Goal: Transaction & Acquisition: Book appointment/travel/reservation

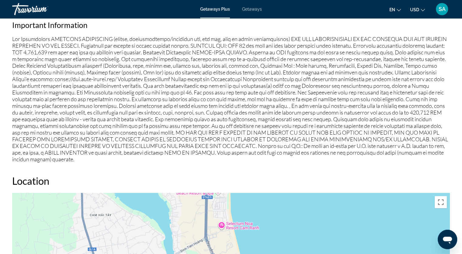
scroll to position [547, 0]
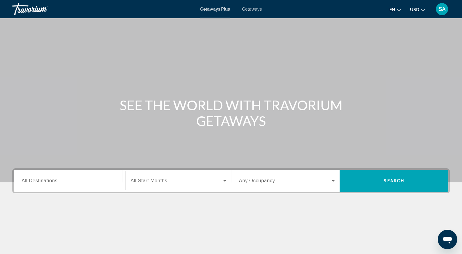
click at [77, 183] on input "Destination All Destinations" at bounding box center [70, 180] width 96 height 7
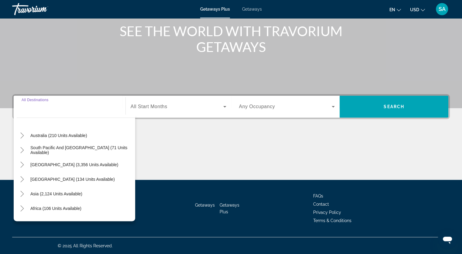
scroll to position [91, 0]
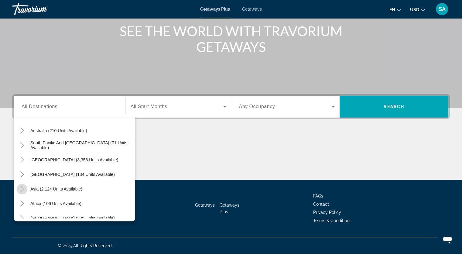
click at [20, 187] on icon "Toggle Asia (2,124 units available)" at bounding box center [22, 189] width 6 height 6
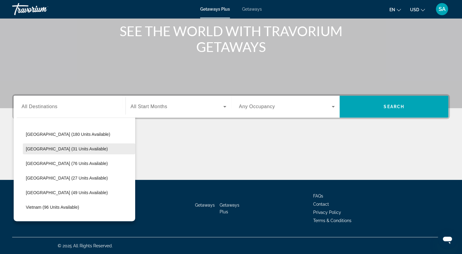
scroll to position [240, 0]
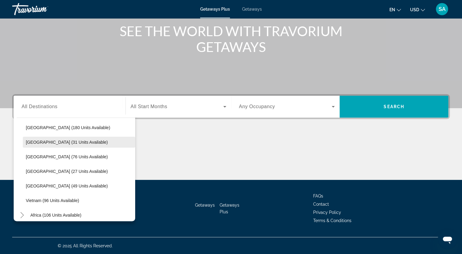
click at [79, 143] on span "[GEOGRAPHIC_DATA] (31 units available)" at bounding box center [67, 142] width 82 height 5
type input "**********"
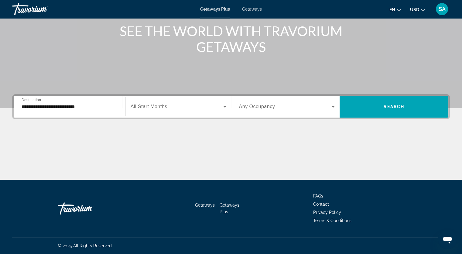
click at [153, 107] on span "All Start Months" at bounding box center [149, 106] width 37 height 5
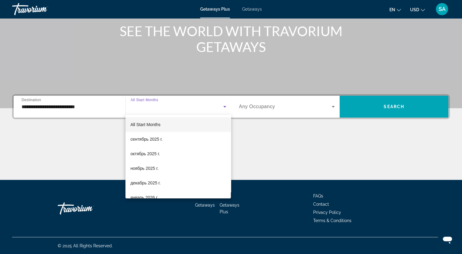
click at [285, 132] on div at bounding box center [231, 127] width 462 height 254
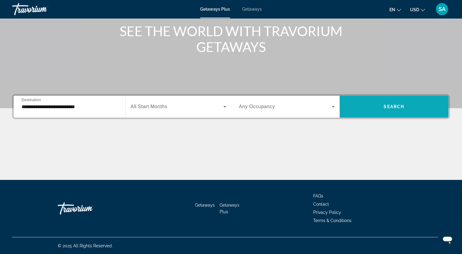
click at [396, 113] on span "Search widget" at bounding box center [394, 106] width 109 height 15
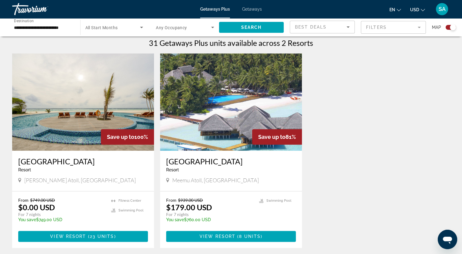
scroll to position [213, 0]
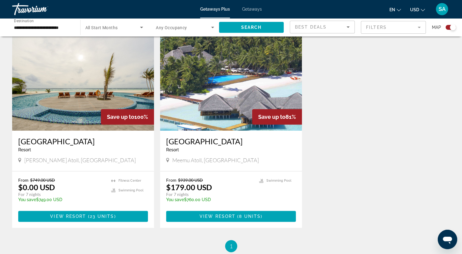
click at [58, 141] on h3 "Hondaafushi Island Resort" at bounding box center [83, 141] width 130 height 9
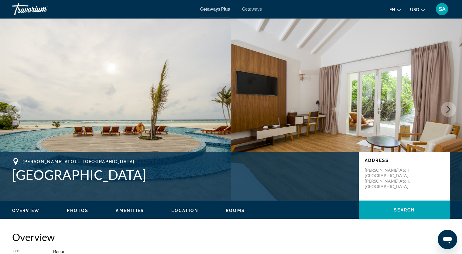
drag, startPoint x: 169, startPoint y: 177, endPoint x: 10, endPoint y: 171, distance: 159.5
click at [10, 171] on div "Haa Dhaalu Atoll, Maldives Hondaafushi Island Resort Address Haa Dhaalu Atoll R…" at bounding box center [231, 176] width 462 height 36
copy h1 "Hondaafushi Island Resort"
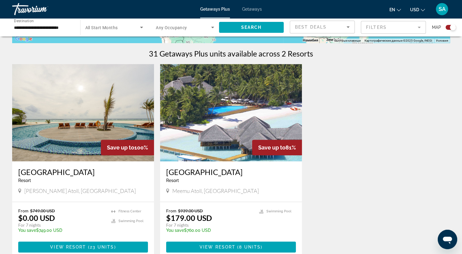
scroll to position [121, 0]
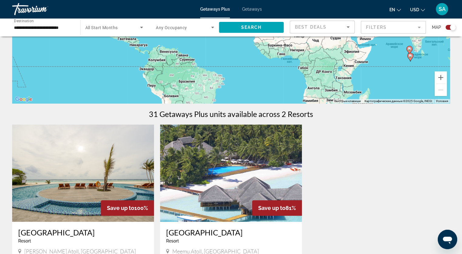
click at [251, 9] on span "Getaways" at bounding box center [252, 9] width 20 height 5
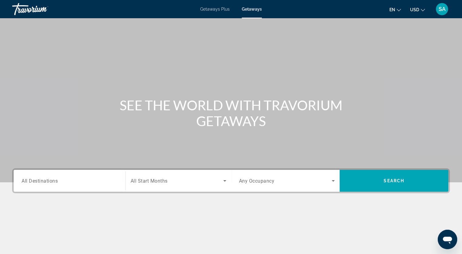
click at [72, 181] on input "Destination All Destinations" at bounding box center [70, 180] width 96 height 7
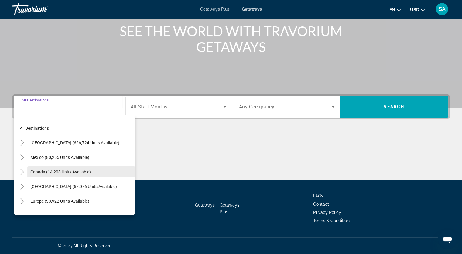
scroll to position [98, 0]
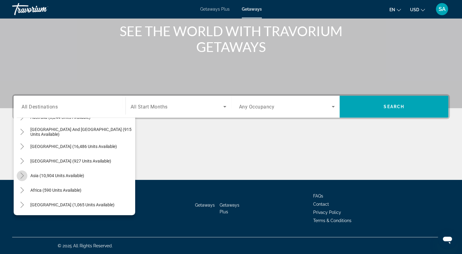
click at [19, 174] on icon "Toggle Asia (10,904 units available)" at bounding box center [22, 176] width 6 height 6
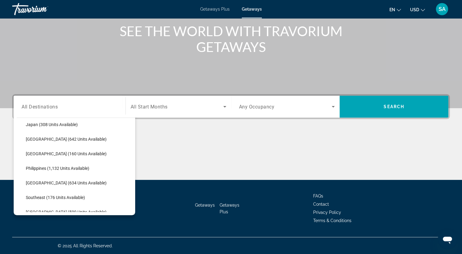
scroll to position [240, 0]
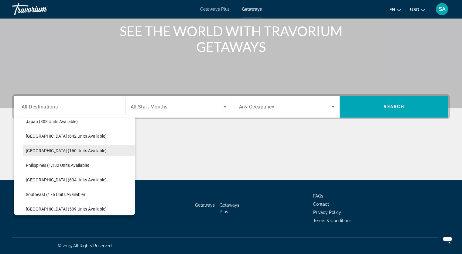
click at [45, 146] on span "Search widget" at bounding box center [79, 150] width 112 height 15
type input "**********"
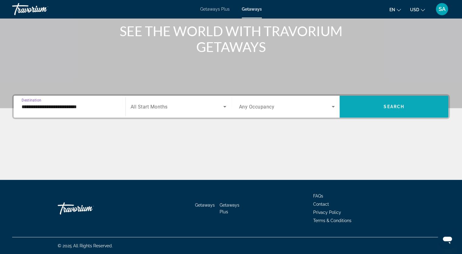
click at [391, 109] on span "Search widget" at bounding box center [394, 106] width 109 height 15
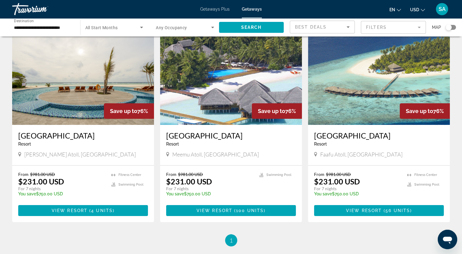
scroll to position [30, 0]
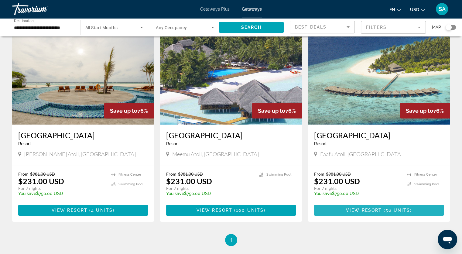
click at [358, 208] on span "View Resort" at bounding box center [364, 210] width 36 height 5
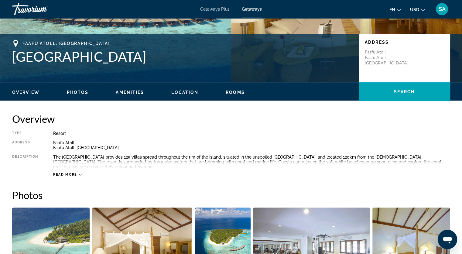
scroll to position [121, 0]
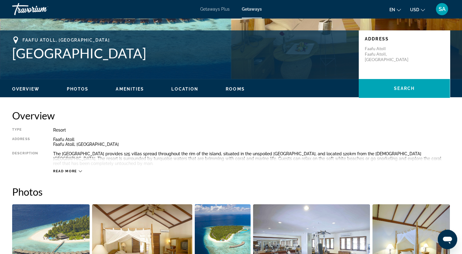
click at [77, 173] on div "Read more" at bounding box center [67, 171] width 29 height 4
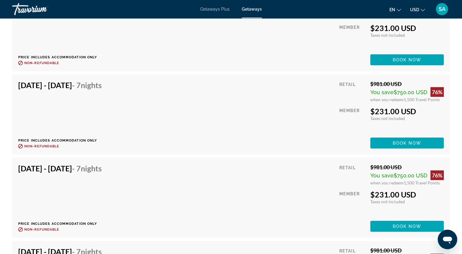
scroll to position [1670, 0]
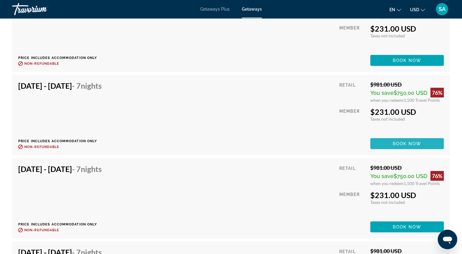
click at [390, 139] on span "Main content" at bounding box center [407, 143] width 74 height 15
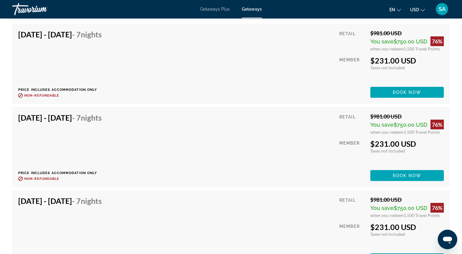
scroll to position [1645, 0]
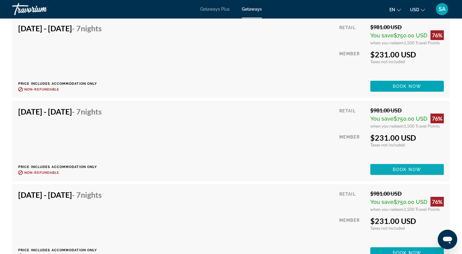
click at [379, 169] on span "Main content" at bounding box center [407, 169] width 74 height 15
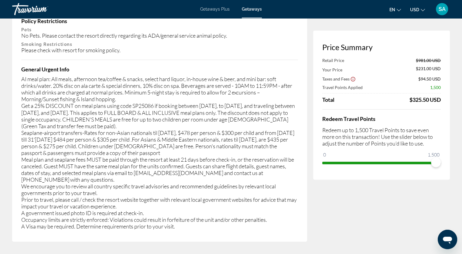
scroll to position [1033, 0]
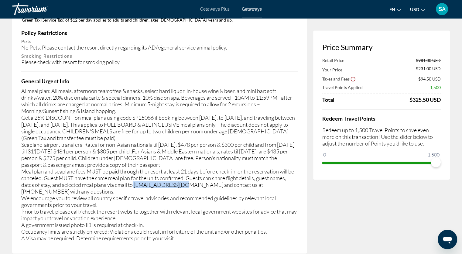
drag, startPoint x: 134, startPoint y: 182, endPoint x: 183, endPoint y: 184, distance: 49.6
click at [183, 184] on div "AI meal plan: All meals, afternoon tea/coffee & snacks, select hard liquor, in-…" at bounding box center [159, 164] width 277 height 154
copy div "mvc@aaaresorts.com"
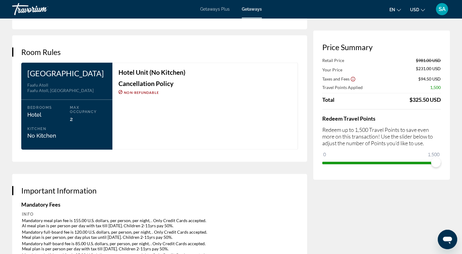
scroll to position [729, 0]
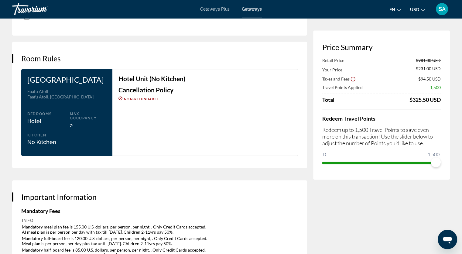
drag, startPoint x: 103, startPoint y: 79, endPoint x: 19, endPoint y: 77, distance: 83.2
click at [19, 77] on div "Filitheyo Island Resort Address Faafu Atoll Faafu Atoll, Maldives Bedrooms Hote…" at bounding box center [65, 112] width 94 height 87
copy h3 "[GEOGRAPHIC_DATA]"
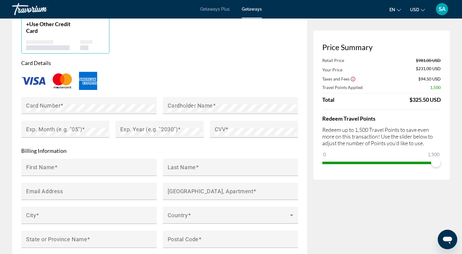
scroll to position [486, 0]
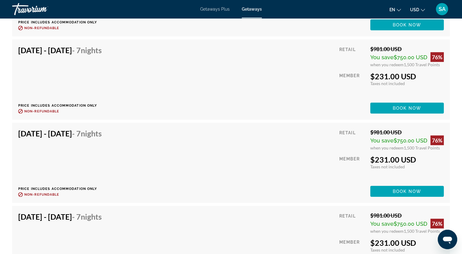
scroll to position [1792, 0]
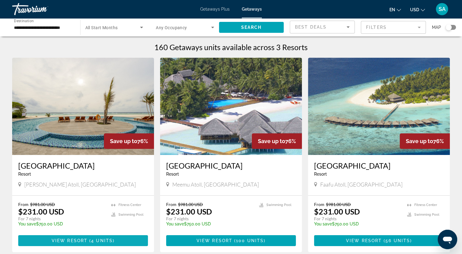
click at [113, 241] on span "( 4 units )" at bounding box center [100, 240] width 27 height 5
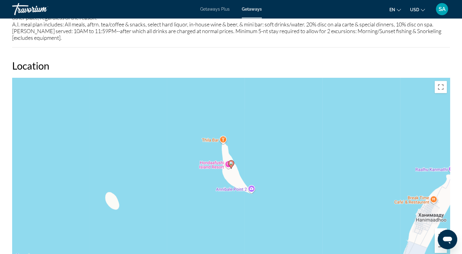
scroll to position [870, 0]
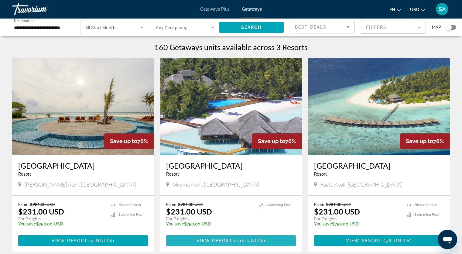
click at [215, 237] on span "Main content" at bounding box center [231, 240] width 130 height 15
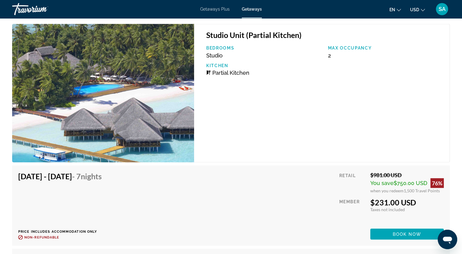
scroll to position [1185, 0]
click at [406, 236] on span "Main content" at bounding box center [407, 234] width 74 height 15
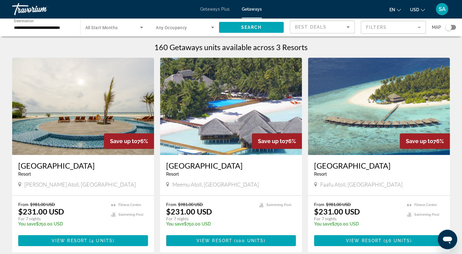
click at [210, 8] on span "Getaways Plus" at bounding box center [214, 9] width 29 height 5
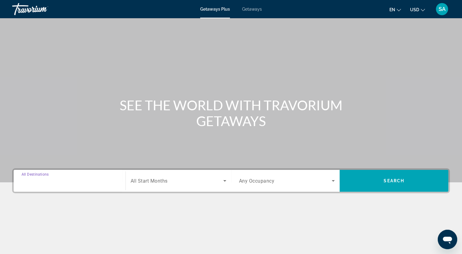
click at [71, 183] on input "Destination All Destinations" at bounding box center [70, 180] width 96 height 7
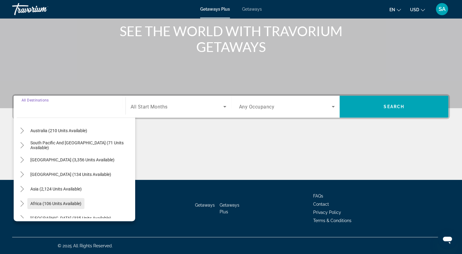
scroll to position [98, 0]
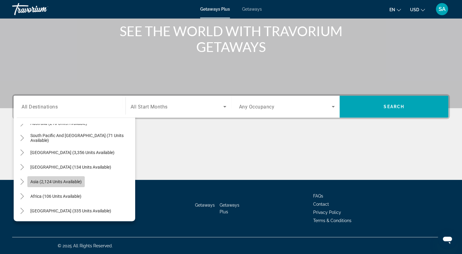
click at [41, 183] on span "Asia (2,124 units available)" at bounding box center [55, 181] width 51 height 5
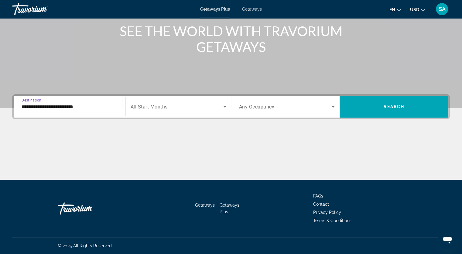
click at [44, 105] on input "**********" at bounding box center [70, 106] width 96 height 7
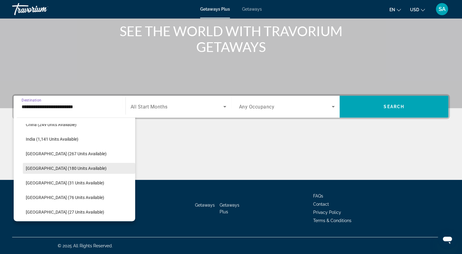
scroll to position [200, 0]
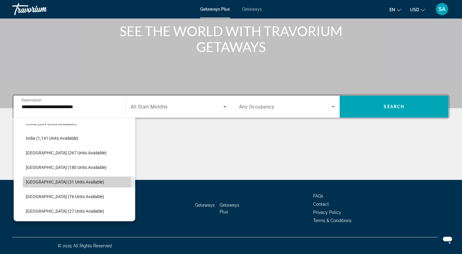
click at [55, 182] on span "[GEOGRAPHIC_DATA] (31 units available)" at bounding box center [65, 181] width 78 height 5
type input "**********"
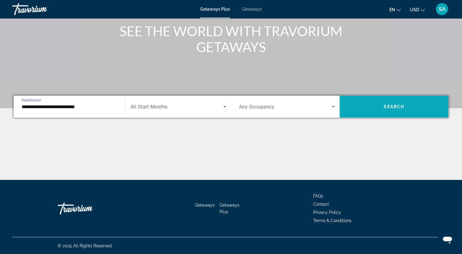
click at [393, 103] on span "Search widget" at bounding box center [394, 106] width 109 height 15
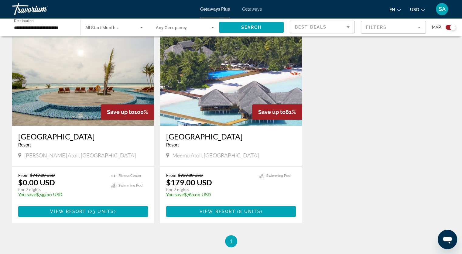
scroll to position [243, 0]
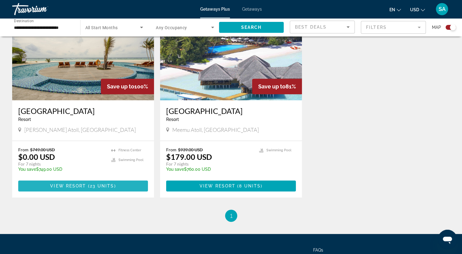
click at [90, 186] on span "23 units" at bounding box center [102, 185] width 24 height 5
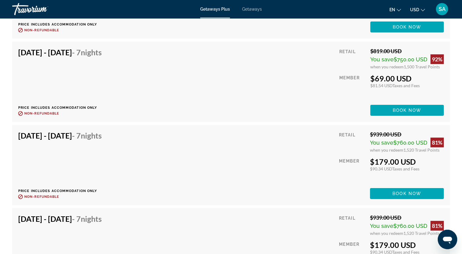
scroll to position [1893, 0]
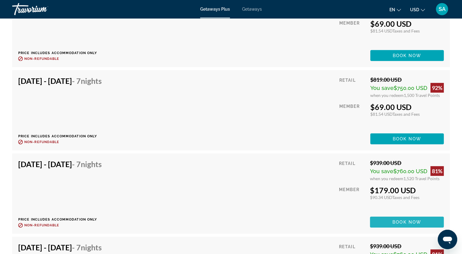
click at [398, 220] on span "Book now" at bounding box center [406, 222] width 29 height 5
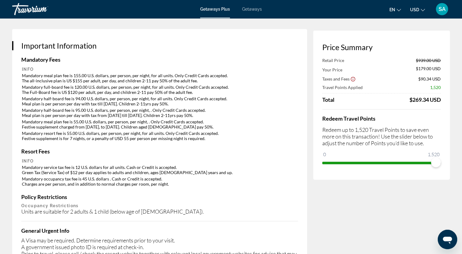
scroll to position [859, 0]
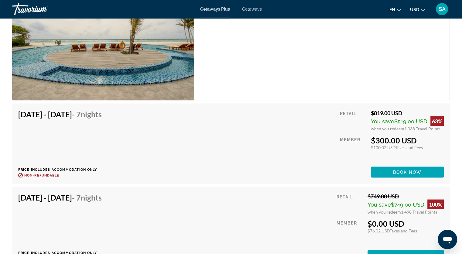
scroll to position [1194, 0]
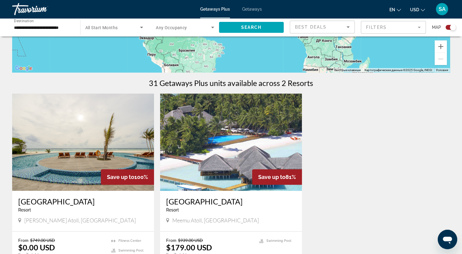
scroll to position [213, 0]
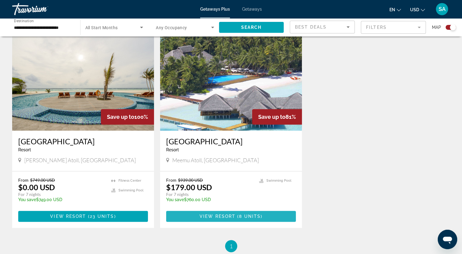
click at [211, 216] on span "View Resort" at bounding box center [218, 216] width 36 height 5
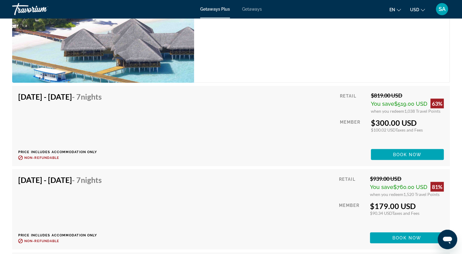
scroll to position [1320, 0]
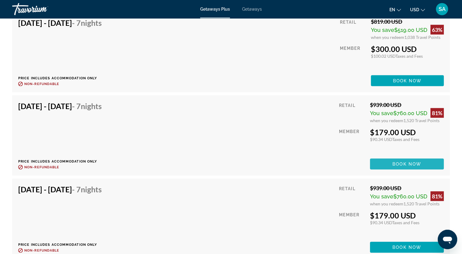
click at [390, 169] on span "Main content" at bounding box center [407, 164] width 74 height 15
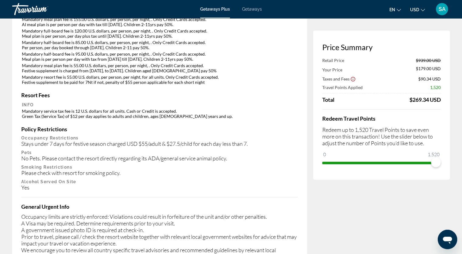
scroll to position [909, 0]
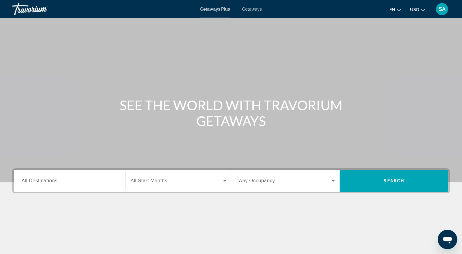
click at [81, 179] on input "Destination All Destinations" at bounding box center [70, 180] width 96 height 7
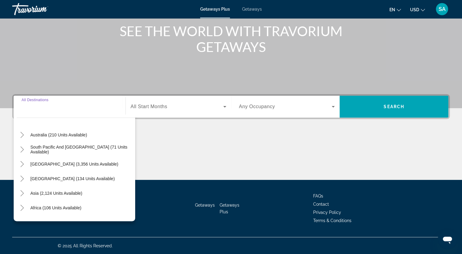
scroll to position [98, 0]
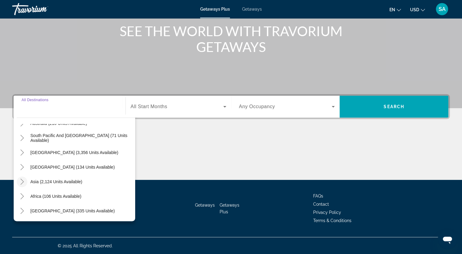
click at [23, 180] on icon "Toggle Asia (2,124 units available)" at bounding box center [22, 182] width 6 height 6
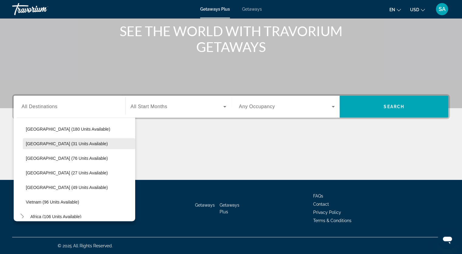
scroll to position [240, 0]
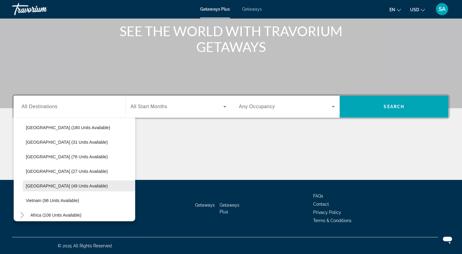
click at [64, 183] on span "[GEOGRAPHIC_DATA] (49 units available)" at bounding box center [67, 185] width 82 height 5
type input "**********"
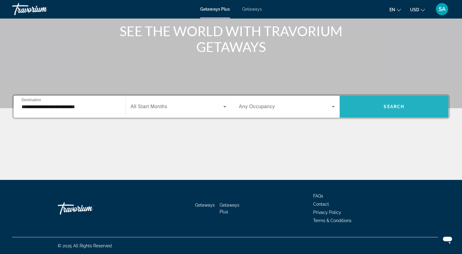
click at [404, 107] on span "Search" at bounding box center [394, 106] width 21 height 5
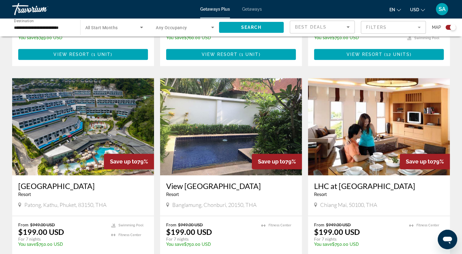
scroll to position [467, 0]
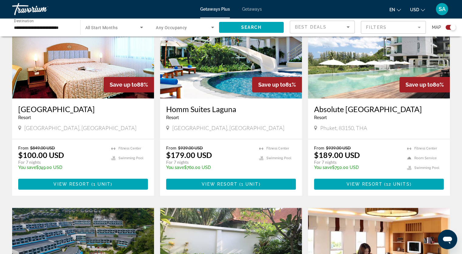
click at [246, 7] on span "Getaways" at bounding box center [252, 9] width 20 height 5
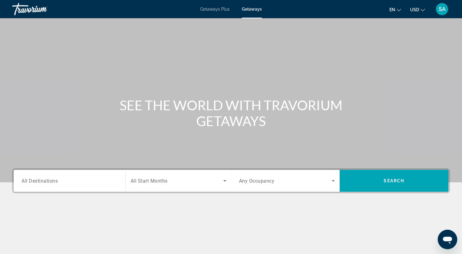
click at [62, 183] on input "Destination All Destinations" at bounding box center [70, 180] width 96 height 7
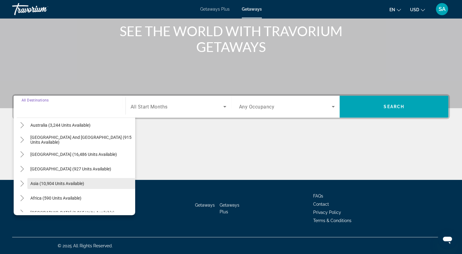
scroll to position [98, 0]
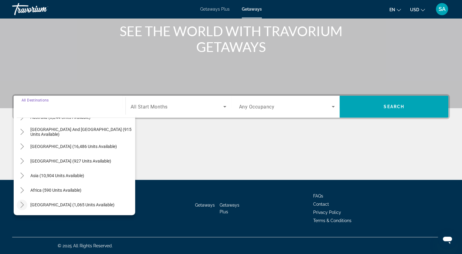
click at [23, 205] on icon "Toggle Middle East (1,065 units available)" at bounding box center [22, 205] width 6 height 6
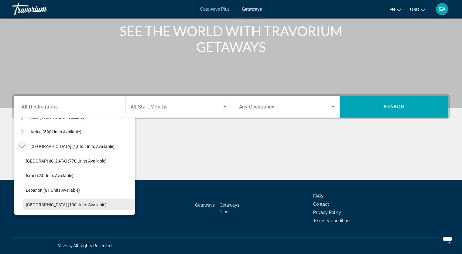
click at [85, 205] on span "United Arab Emirates (190 units available)" at bounding box center [66, 204] width 81 height 5
type input "**********"
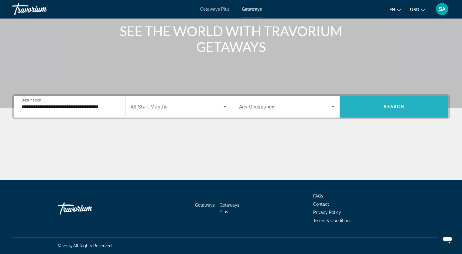
click at [384, 111] on span "Search widget" at bounding box center [394, 106] width 109 height 15
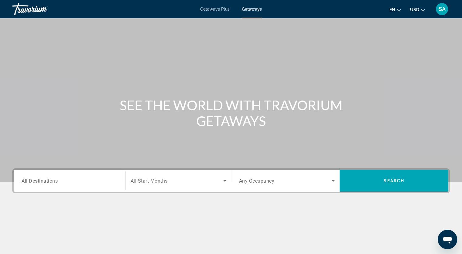
click at [91, 187] on div "Search widget" at bounding box center [70, 180] width 96 height 17
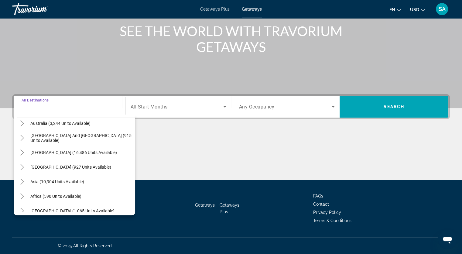
scroll to position [98, 0]
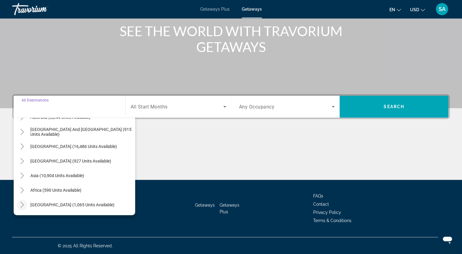
click at [22, 203] on icon "Toggle Middle East (1,065 units available)" at bounding box center [22, 205] width 6 height 6
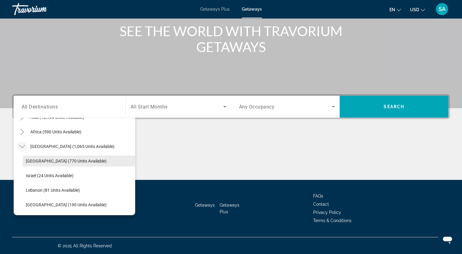
click at [71, 166] on span "Search widget" at bounding box center [79, 161] width 112 height 15
type input "**********"
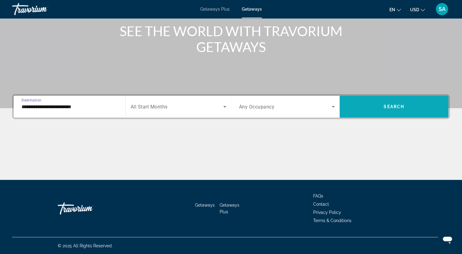
click at [395, 111] on span "Search widget" at bounding box center [394, 106] width 109 height 15
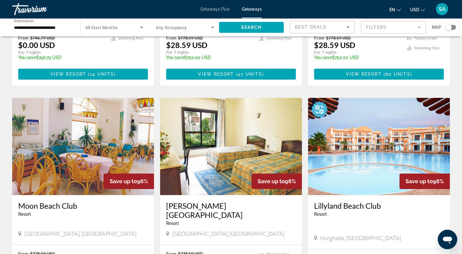
scroll to position [182, 0]
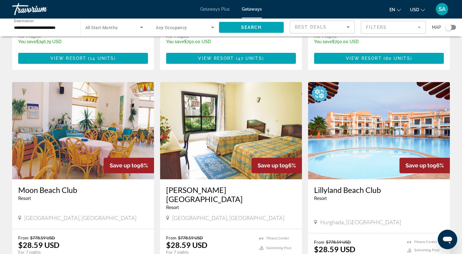
click at [355, 139] on img "Main content" at bounding box center [379, 130] width 142 height 97
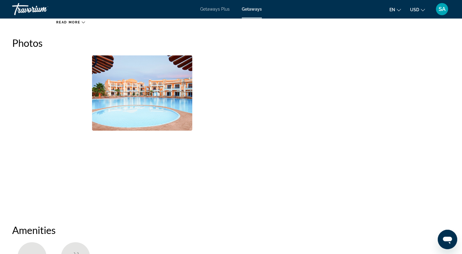
scroll to position [304, 0]
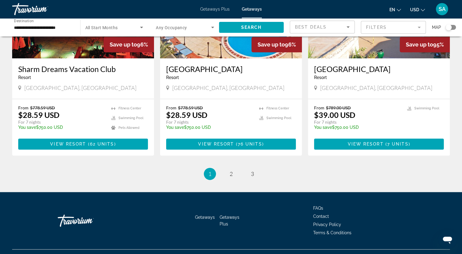
scroll to position [728, 0]
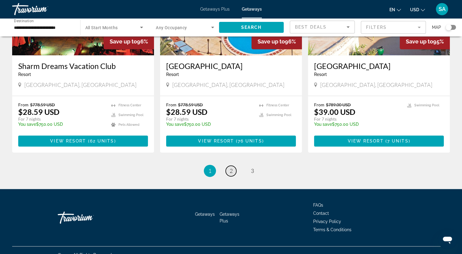
click at [233, 166] on link "page 2" at bounding box center [231, 171] width 11 height 11
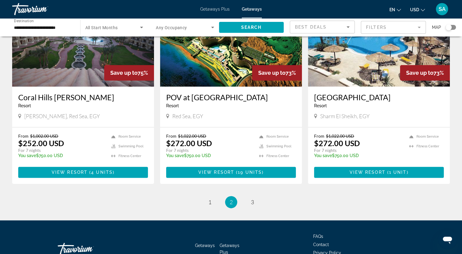
scroll to position [728, 0]
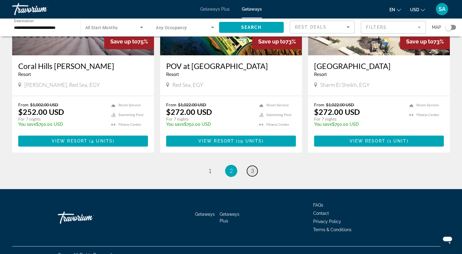
click at [252, 167] on span "3" at bounding box center [252, 170] width 3 height 7
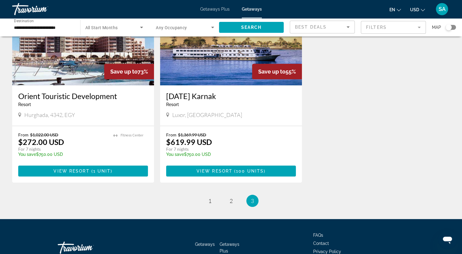
scroll to position [109, 0]
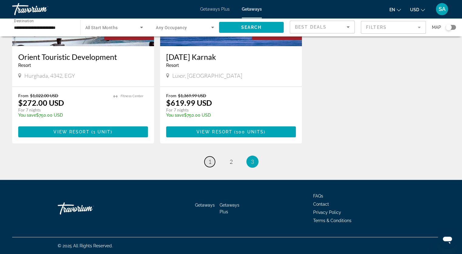
click at [211, 162] on link "page 1" at bounding box center [209, 161] width 11 height 11
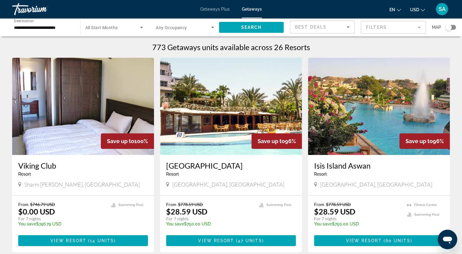
click at [144, 48] on div "773 Getaways units available across 26 Resorts" at bounding box center [231, 47] width 438 height 9
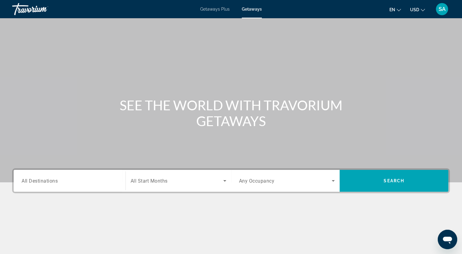
click at [77, 179] on input "Destination All Destinations" at bounding box center [70, 180] width 96 height 7
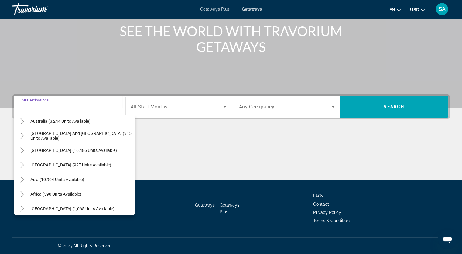
scroll to position [98, 0]
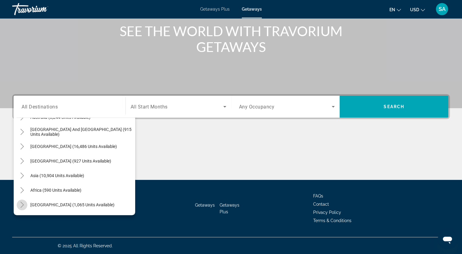
click at [22, 203] on icon "Toggle Middle East (1,065 units available)" at bounding box center [21, 205] width 3 height 6
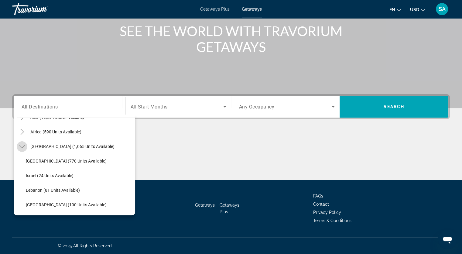
click at [23, 143] on icon "Toggle Middle East (1,065 units available)" at bounding box center [22, 146] width 6 height 6
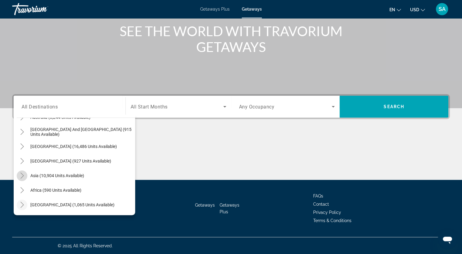
click at [22, 176] on icon "Toggle Asia (10,904 units available)" at bounding box center [21, 176] width 3 height 6
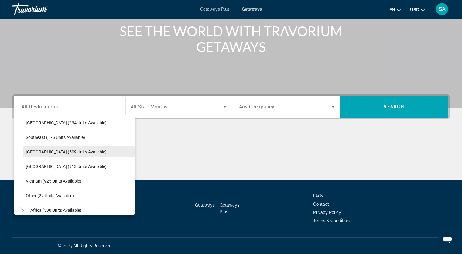
scroll to position [317, 0]
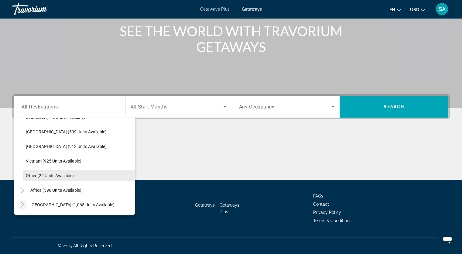
click at [67, 174] on span "Other (22 units available)" at bounding box center [50, 175] width 48 height 5
type input "**********"
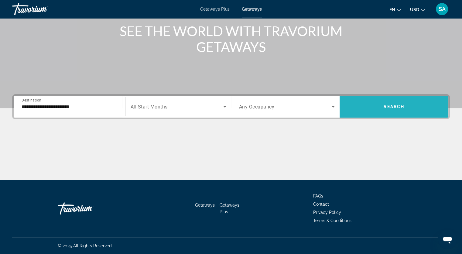
click at [391, 115] on span "Search widget" at bounding box center [394, 107] width 109 height 22
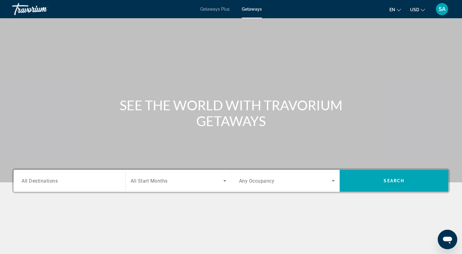
click at [96, 179] on input "Destination All Destinations" at bounding box center [70, 180] width 96 height 7
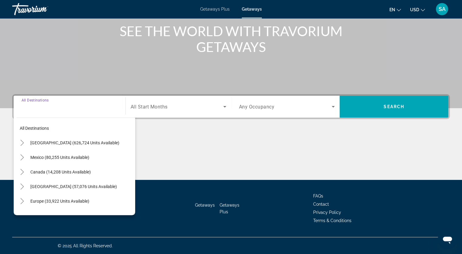
scroll to position [98, 0]
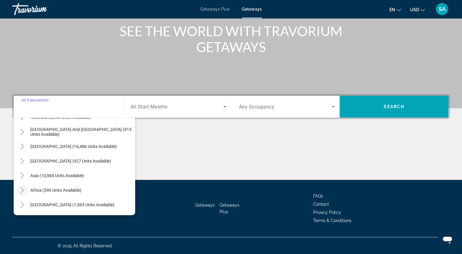
click at [21, 193] on icon "Toggle Africa (590 units available)" at bounding box center [22, 190] width 6 height 6
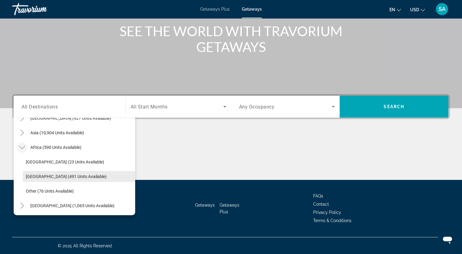
scroll to position [142, 0]
click at [22, 148] on icon "Toggle Africa (590 units available)" at bounding box center [22, 146] width 6 height 6
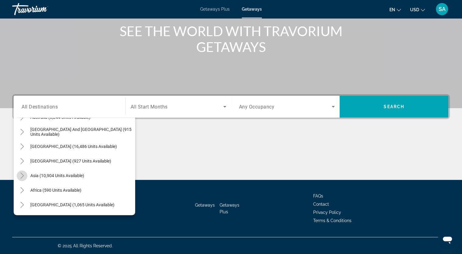
click at [19, 174] on mat-icon "Toggle Asia (10,904 units available)" at bounding box center [22, 175] width 11 height 11
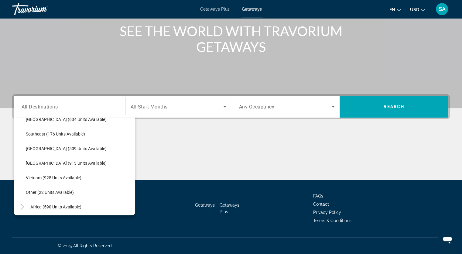
scroll to position [301, 0]
click at [72, 179] on span "Vietnam (925 units available)" at bounding box center [54, 177] width 56 height 5
type input "**********"
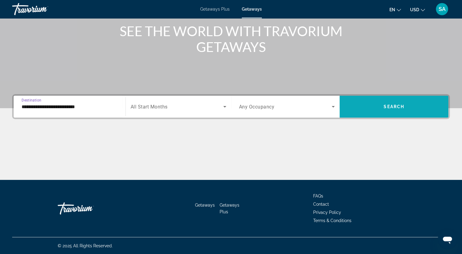
click at [381, 109] on span "Search widget" at bounding box center [394, 106] width 109 height 15
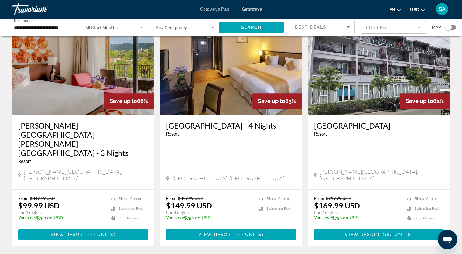
scroll to position [699, 0]
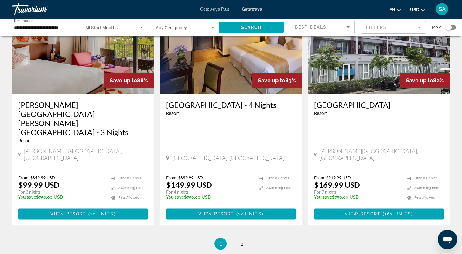
click at [85, 118] on h3 "Salinda Resort Phu Quoc Island - 3 Nights" at bounding box center [83, 118] width 130 height 36
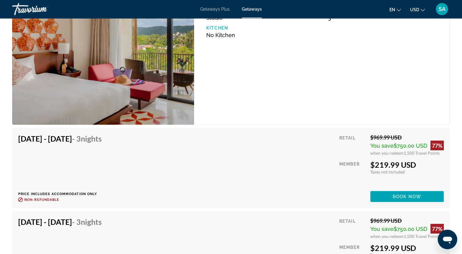
scroll to position [1523, 0]
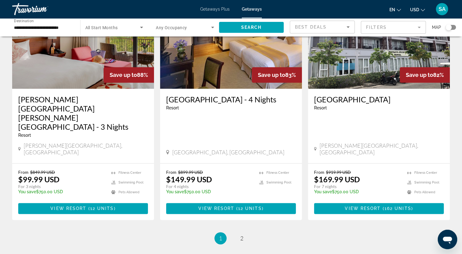
scroll to position [765, 0]
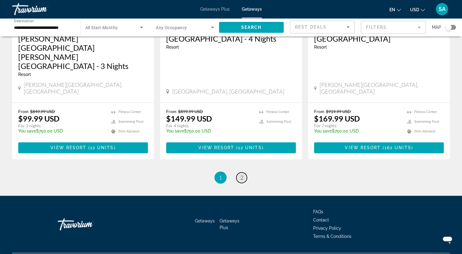
click at [241, 174] on span "2" at bounding box center [241, 177] width 3 height 7
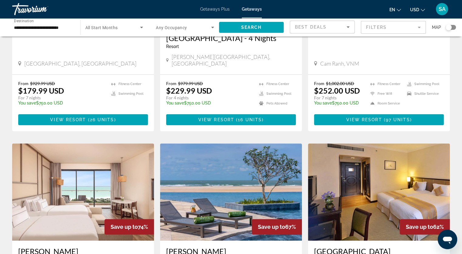
scroll to position [121, 0]
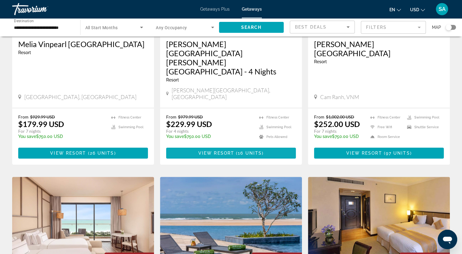
click at [235, 151] on span "Main content" at bounding box center [235, 153] width 2 height 5
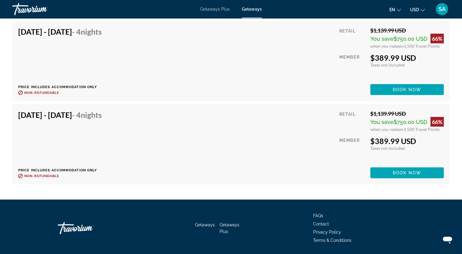
scroll to position [1637, 0]
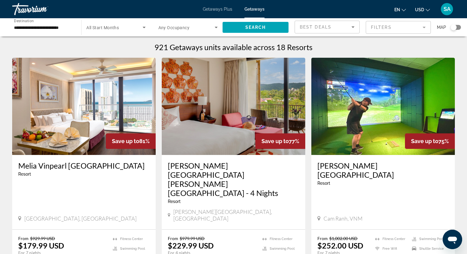
click at [214, 7] on span "Getaways Plus" at bounding box center [217, 9] width 29 height 5
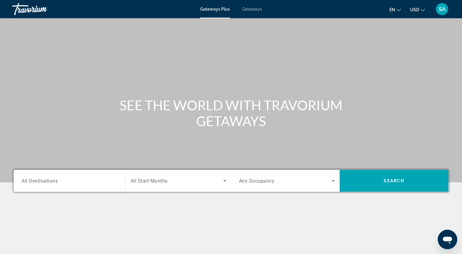
click at [73, 179] on input "Destination All Destinations" at bounding box center [70, 180] width 96 height 7
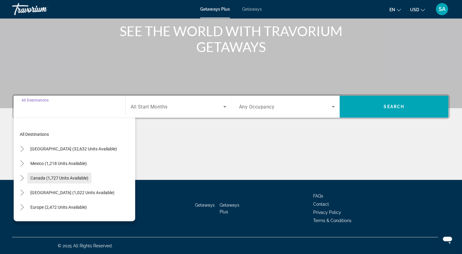
scroll to position [98, 0]
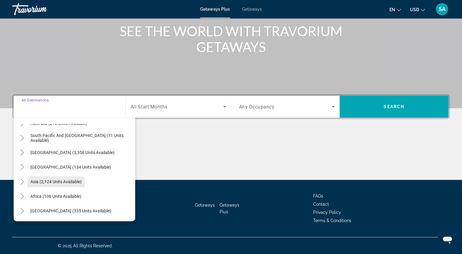
click at [49, 181] on span "Asia (2,124 units available)" at bounding box center [55, 181] width 51 height 5
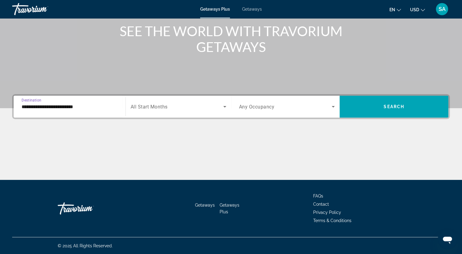
click at [42, 107] on input "**********" at bounding box center [70, 106] width 96 height 7
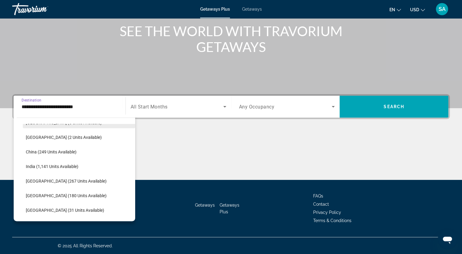
scroll to position [259, 0]
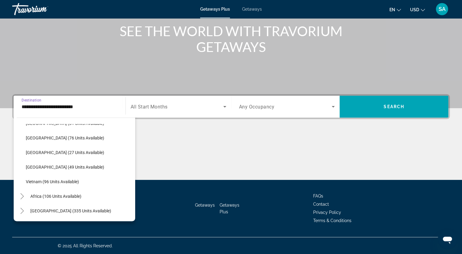
click at [41, 179] on span "Vietnam (96 units available)" at bounding box center [52, 181] width 53 height 5
type input "**********"
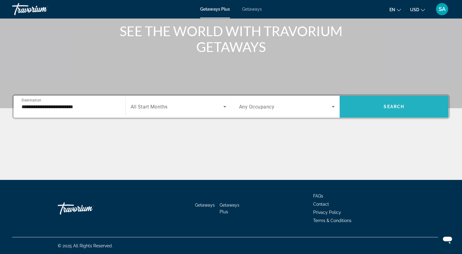
click at [388, 107] on span "Search" at bounding box center [394, 106] width 21 height 5
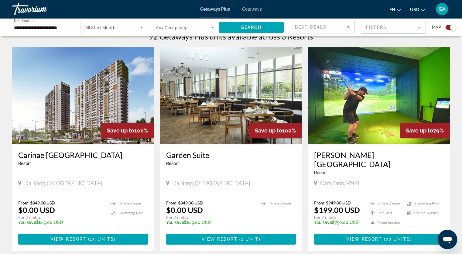
scroll to position [273, 0]
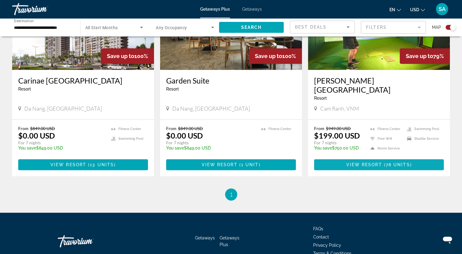
click at [402, 162] on span "78 units" at bounding box center [398, 164] width 24 height 5
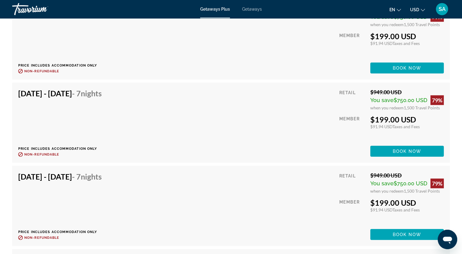
scroll to position [1410, 0]
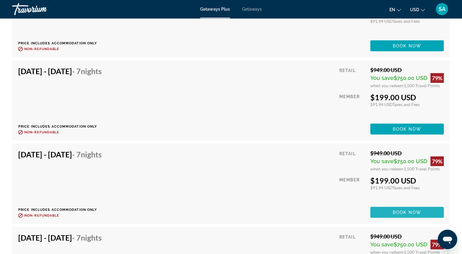
click at [396, 210] on span "Book now" at bounding box center [407, 212] width 29 height 5
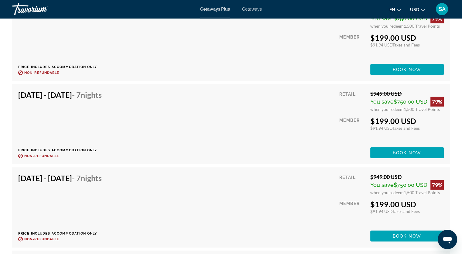
scroll to position [1397, 0]
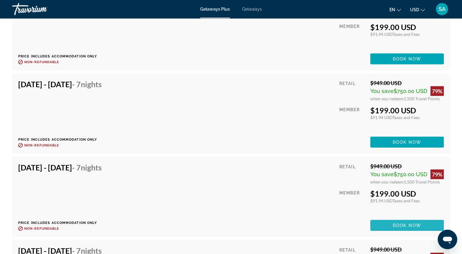
click at [415, 223] on span "Book now" at bounding box center [407, 225] width 29 height 5
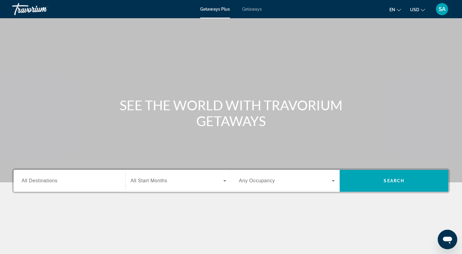
click at [99, 182] on input "Destination All Destinations" at bounding box center [70, 180] width 96 height 7
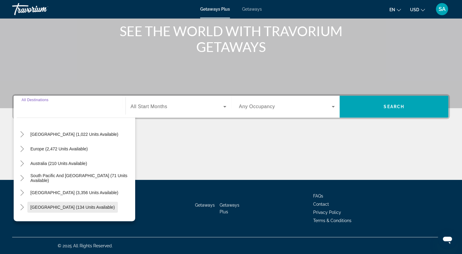
scroll to position [98, 0]
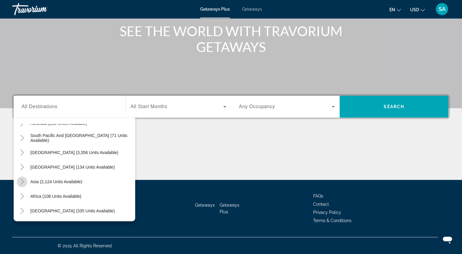
click at [22, 182] on icon "Toggle Asia (2,124 units available)" at bounding box center [22, 182] width 6 height 6
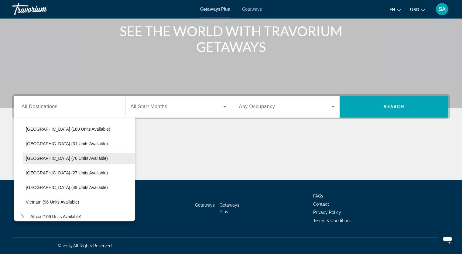
scroll to position [240, 0]
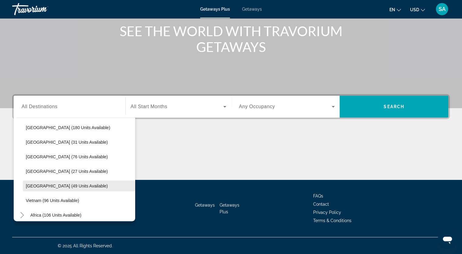
click at [70, 188] on span "Search widget" at bounding box center [79, 186] width 112 height 15
type input "**********"
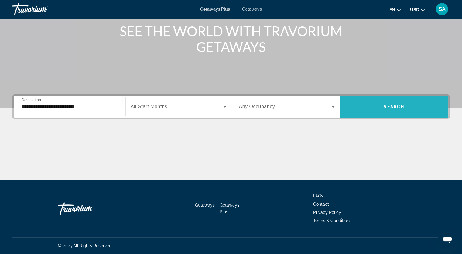
click at [363, 104] on span "Search widget" at bounding box center [394, 106] width 109 height 15
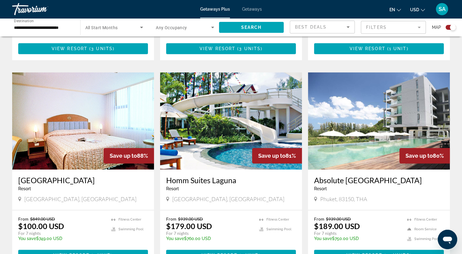
scroll to position [395, 0]
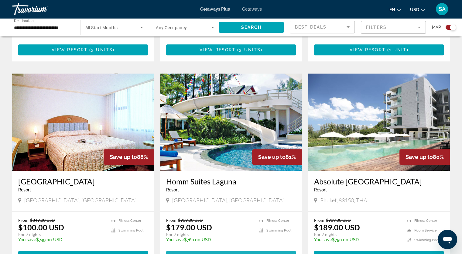
click at [238, 254] on span "( 1 unit )" at bounding box center [249, 256] width 23 height 5
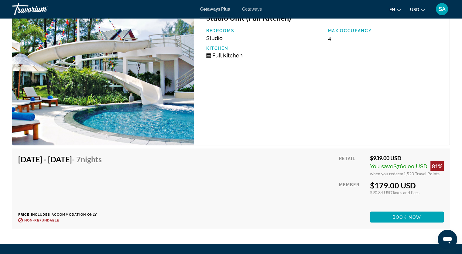
scroll to position [1058, 0]
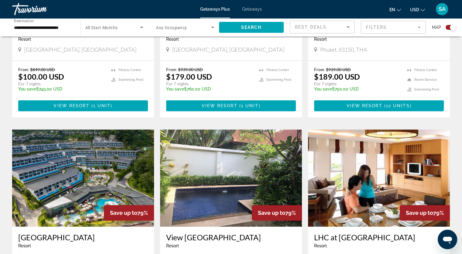
scroll to position [528, 0]
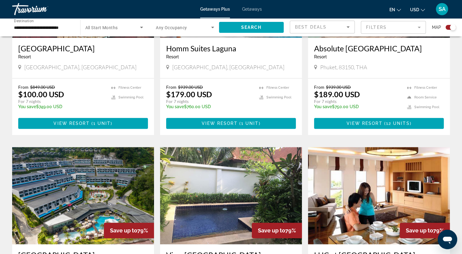
click at [253, 9] on span "Getaways" at bounding box center [252, 9] width 20 height 5
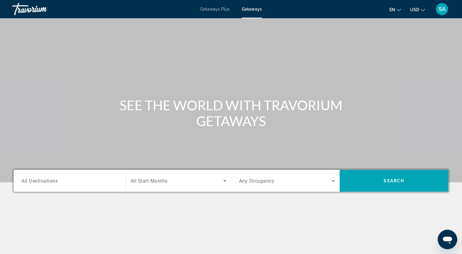
click at [70, 185] on div "Search widget" at bounding box center [70, 180] width 96 height 17
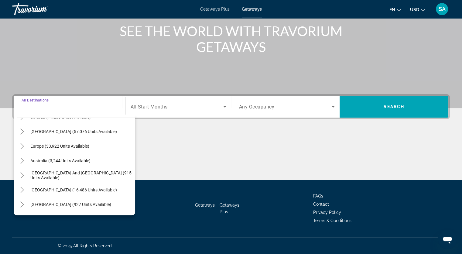
scroll to position [98, 0]
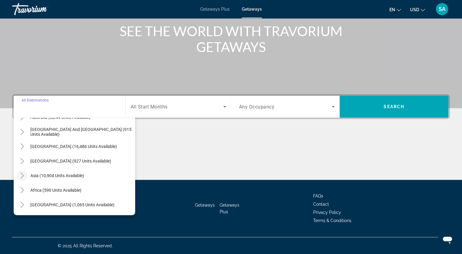
click at [23, 175] on icon "Toggle Asia (10,904 units available)" at bounding box center [22, 176] width 6 height 6
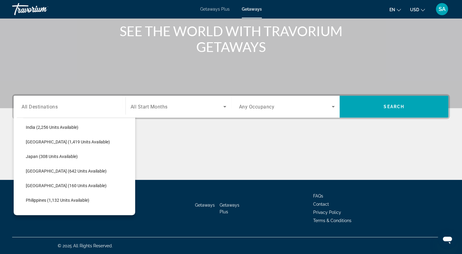
scroll to position [301, 0]
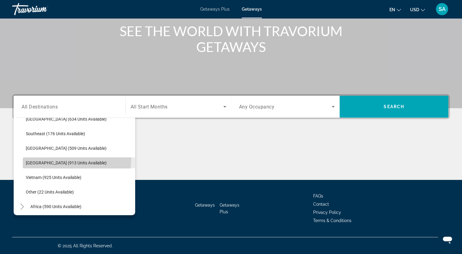
click at [48, 157] on span "Search widget" at bounding box center [79, 163] width 112 height 15
type input "**********"
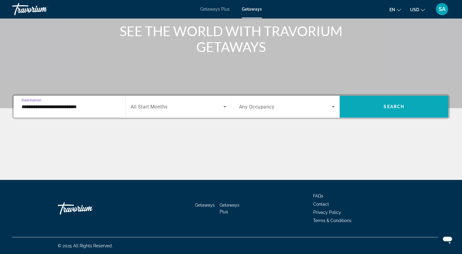
click at [401, 106] on span "Search" at bounding box center [394, 106] width 21 height 5
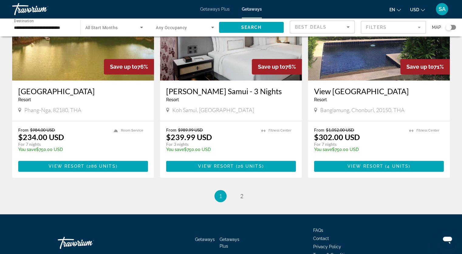
scroll to position [747, 0]
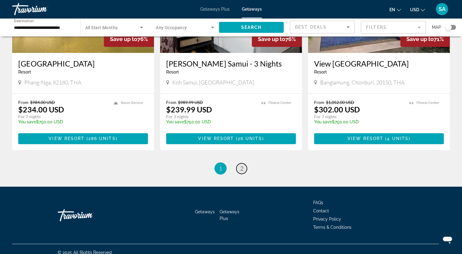
click at [242, 165] on span "2" at bounding box center [241, 168] width 3 height 7
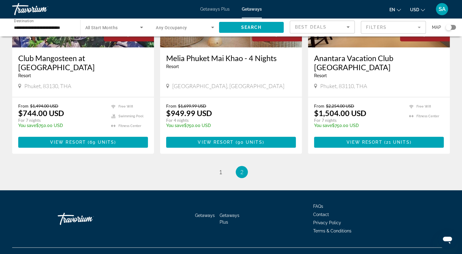
scroll to position [531, 0]
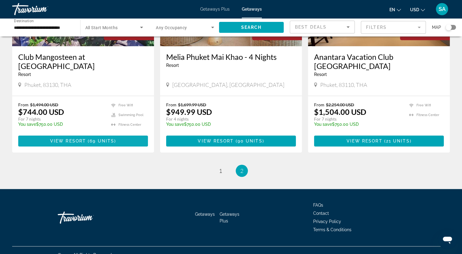
click at [103, 138] on span "69 units" at bounding box center [102, 140] width 25 height 5
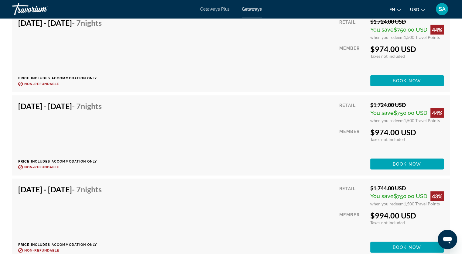
scroll to position [1519, 0]
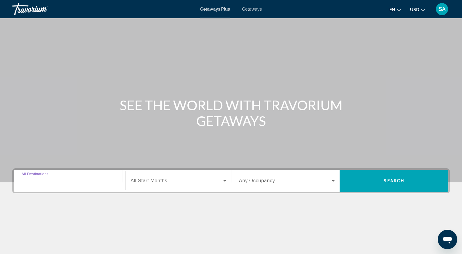
click at [71, 179] on input "Destination All Destinations" at bounding box center [70, 180] width 96 height 7
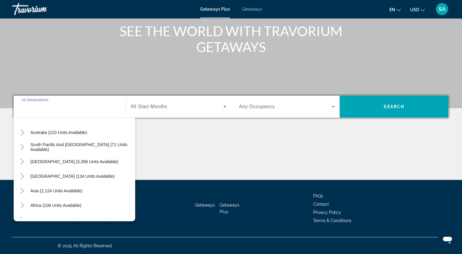
scroll to position [98, 0]
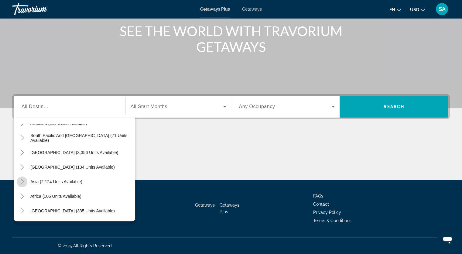
click at [22, 181] on icon "Toggle Asia (2,124 units available)" at bounding box center [22, 182] width 6 height 6
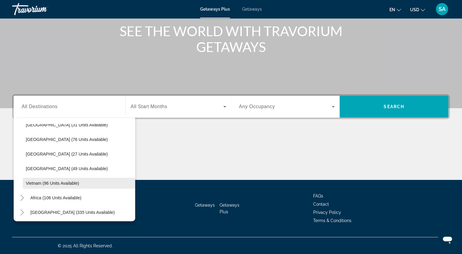
scroll to position [259, 0]
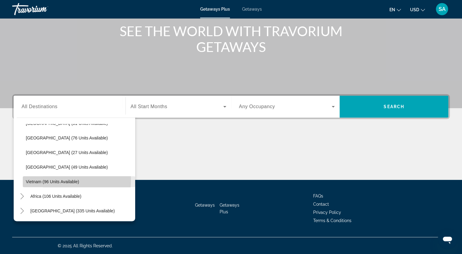
click at [48, 179] on span "Vietnam (96 units available)" at bounding box center [52, 181] width 53 height 5
type input "**********"
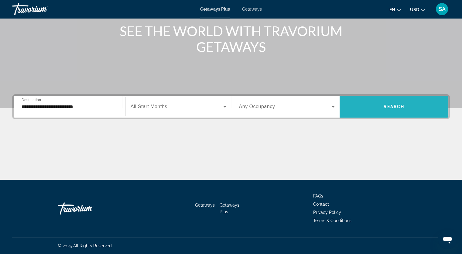
click at [393, 102] on span "Search widget" at bounding box center [394, 106] width 109 height 15
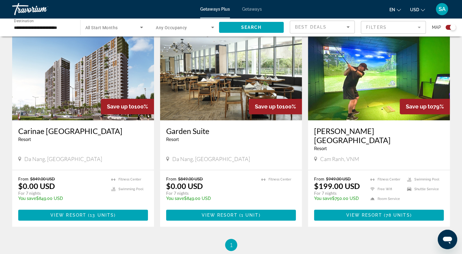
scroll to position [213, 0]
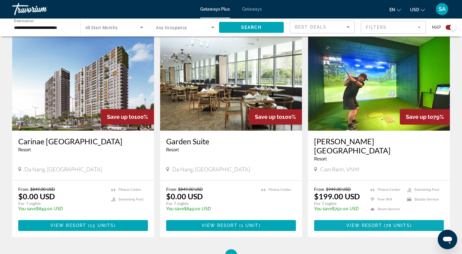
click at [337, 218] on span "Main content" at bounding box center [379, 225] width 130 height 15
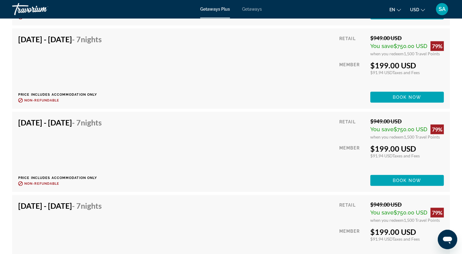
scroll to position [1458, 0]
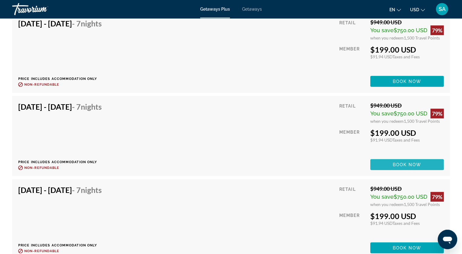
click at [394, 162] on span "Book now" at bounding box center [407, 164] width 29 height 5
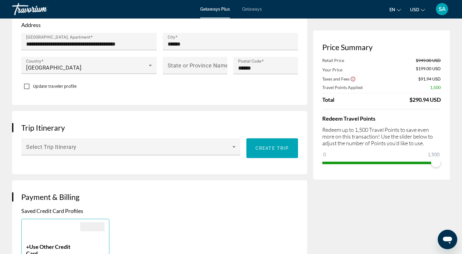
scroll to position [304, 0]
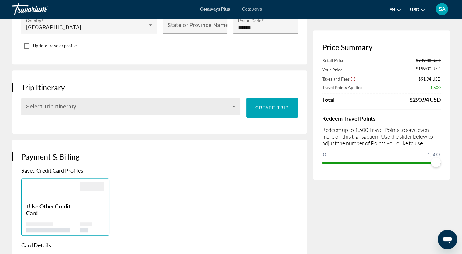
click at [233, 107] on icon "Main content" at bounding box center [233, 106] width 7 height 7
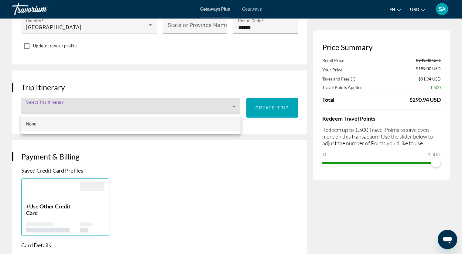
click at [244, 82] on div at bounding box center [231, 127] width 462 height 254
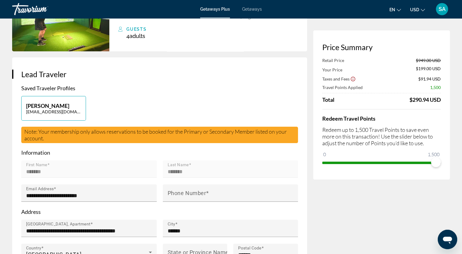
scroll to position [0, 0]
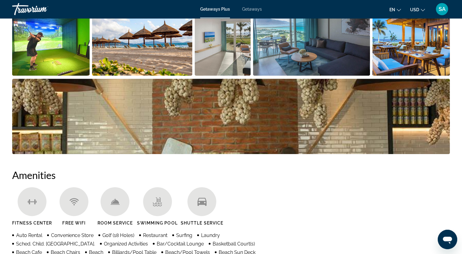
scroll to position [243, 0]
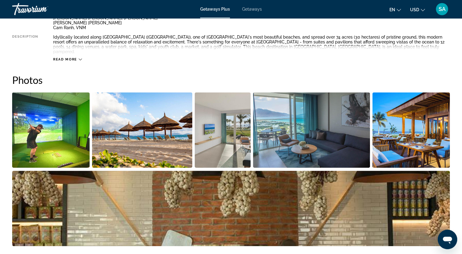
click at [79, 58] on icon "Main content" at bounding box center [80, 59] width 3 height 3
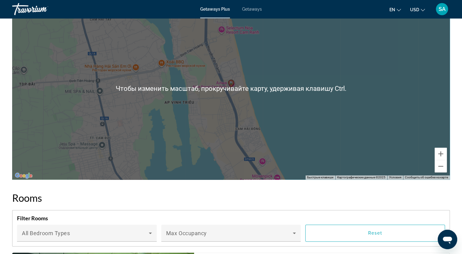
scroll to position [790, 0]
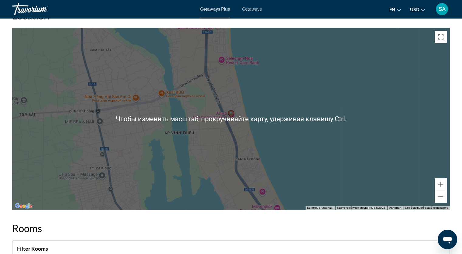
click at [361, 151] on div "Чтобы активировать перетаскивание с помощью клавиатуры, нажмите Alt + Ввод. Пос…" at bounding box center [231, 119] width 438 height 182
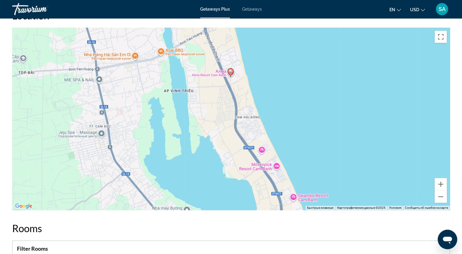
drag, startPoint x: 317, startPoint y: 147, endPoint x: 316, endPoint y: 105, distance: 41.9
click at [316, 105] on div "Чтобы активировать перетаскивание с помощью клавиатуры, нажмите Alt + Ввод. Пос…" at bounding box center [231, 119] width 438 height 182
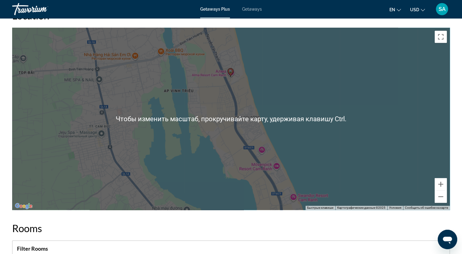
scroll to position [820, 0]
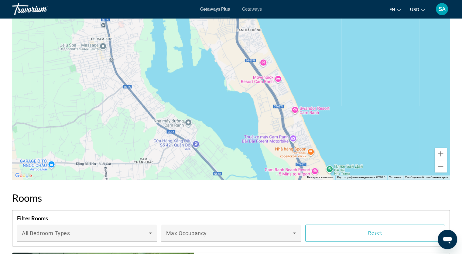
drag, startPoint x: 307, startPoint y: 105, endPoint x: 309, endPoint y: 47, distance: 58.0
click at [309, 47] on div "Чтобы активировать перетаскивание с помощью клавиатуры, нажмите Alt + Ввод. Пос…" at bounding box center [231, 88] width 438 height 182
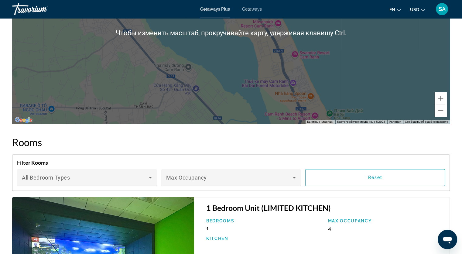
scroll to position [942, 0]
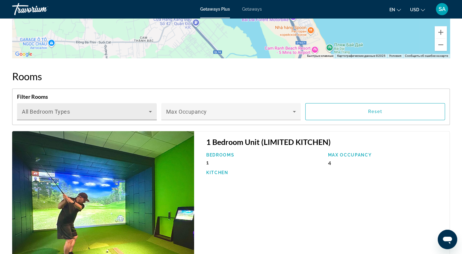
click at [151, 111] on icon "Main content" at bounding box center [150, 112] width 3 height 2
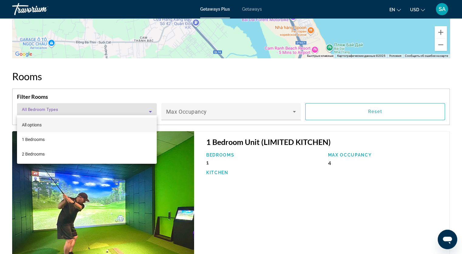
click at [176, 72] on div at bounding box center [231, 127] width 462 height 254
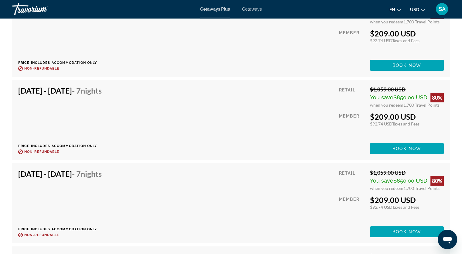
scroll to position [2169, 0]
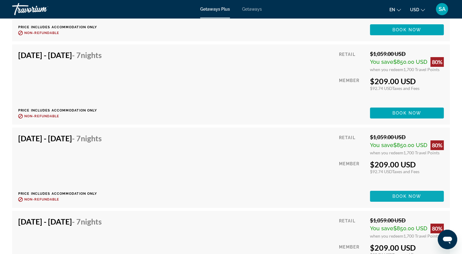
click at [419, 194] on span "Book now" at bounding box center [406, 196] width 29 height 5
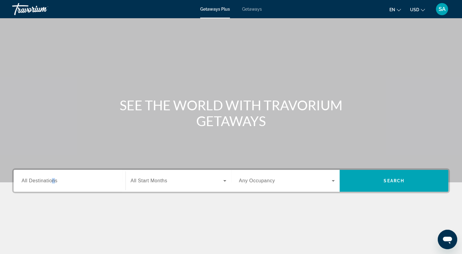
click at [53, 183] on span "All Destinations" at bounding box center [40, 180] width 36 height 5
click at [53, 183] on input "Destination All Destinations" at bounding box center [70, 180] width 96 height 7
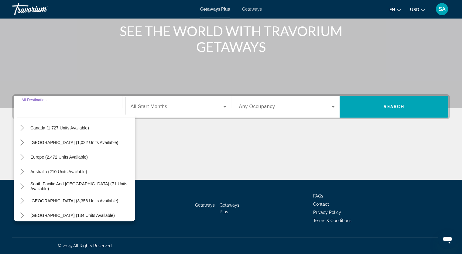
scroll to position [98, 0]
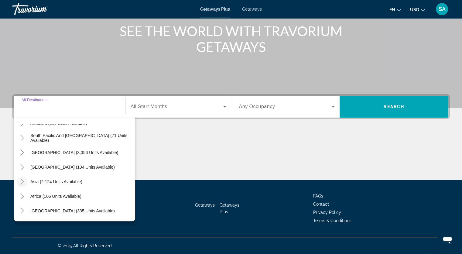
click at [23, 182] on icon "Toggle Asia (2,124 units available)" at bounding box center [22, 182] width 6 height 6
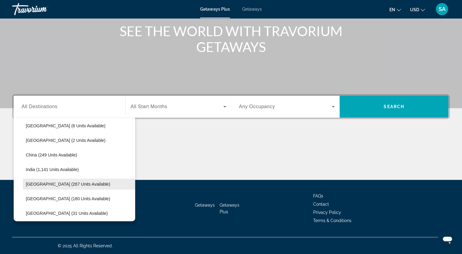
scroll to position [179, 0]
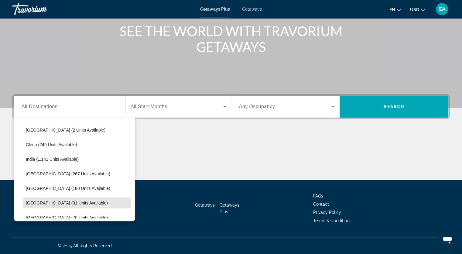
click at [63, 201] on span "[GEOGRAPHIC_DATA] (31 units available)" at bounding box center [67, 202] width 82 height 5
type input "**********"
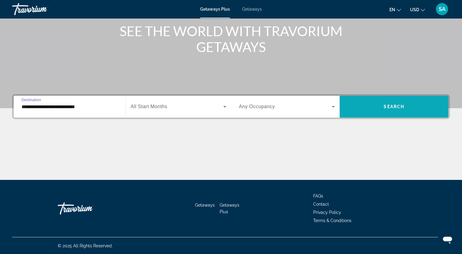
click at [398, 108] on span "Search" at bounding box center [394, 106] width 21 height 5
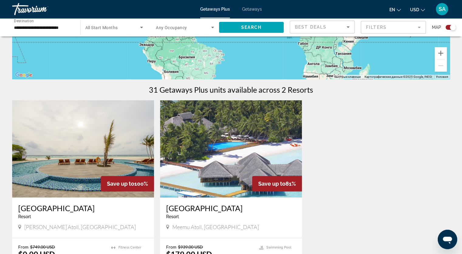
scroll to position [213, 0]
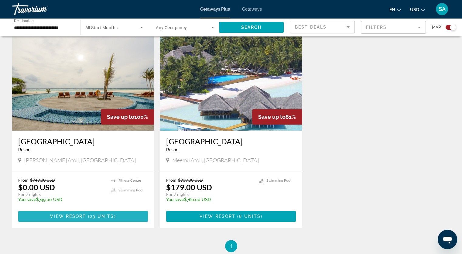
click at [107, 215] on span "23 units" at bounding box center [102, 216] width 24 height 5
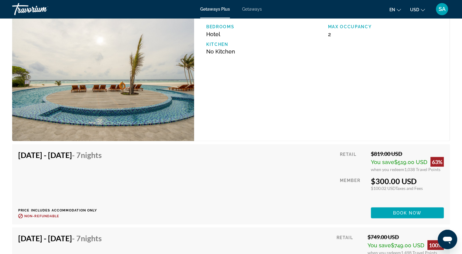
scroll to position [1164, 0]
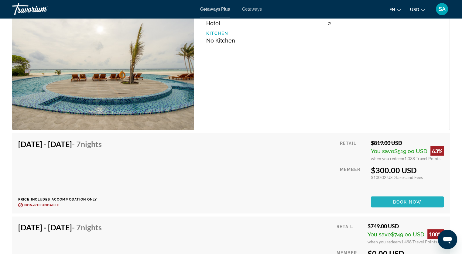
click at [400, 200] on span "Book now" at bounding box center [407, 202] width 29 height 5
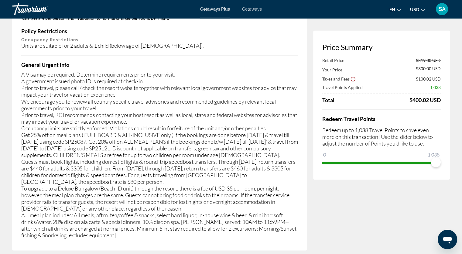
scroll to position [1063, 0]
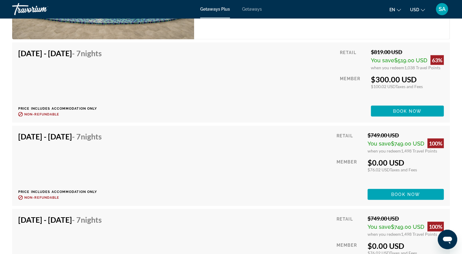
scroll to position [1255, 0]
click at [416, 192] on span "Book now" at bounding box center [405, 194] width 29 height 5
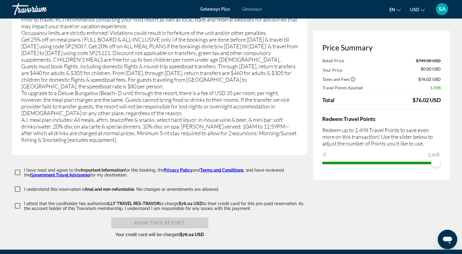
scroll to position [1071, 0]
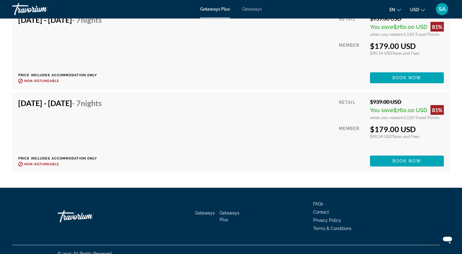
scroll to position [1955, 0]
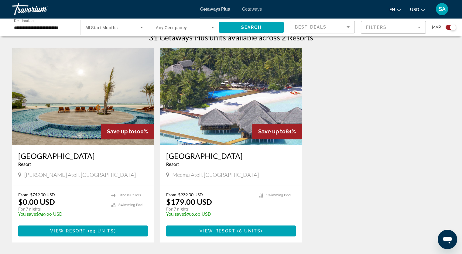
scroll to position [243, 0]
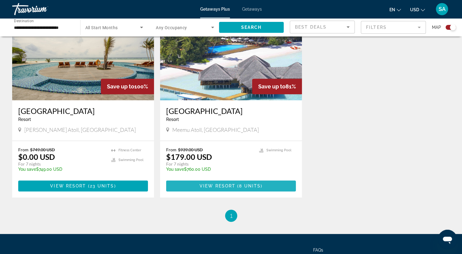
click at [219, 185] on span "View Resort" at bounding box center [218, 185] width 36 height 5
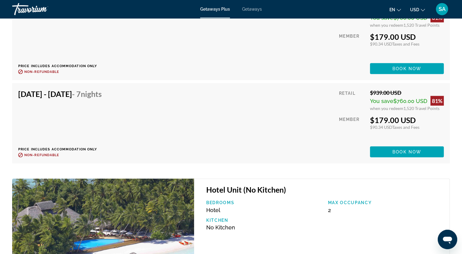
scroll to position [1284, 0]
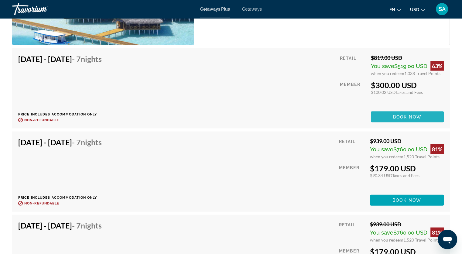
click at [405, 119] on span "Book now" at bounding box center [407, 117] width 29 height 5
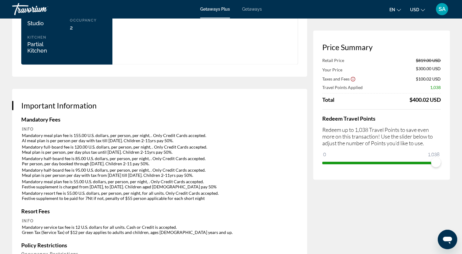
scroll to position [820, 0]
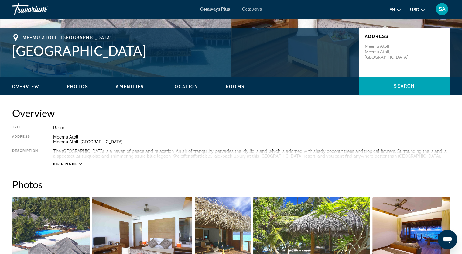
scroll to position [121, 0]
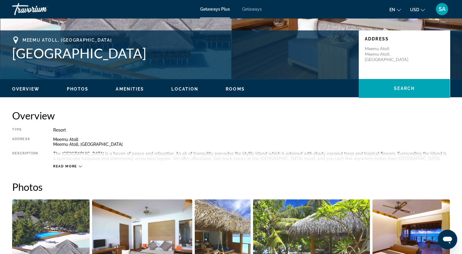
click at [253, 9] on span "Getaways" at bounding box center [252, 9] width 20 height 5
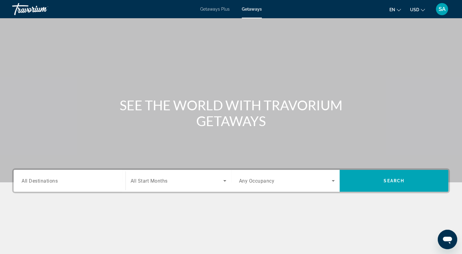
click at [44, 181] on span "All Destinations" at bounding box center [40, 181] width 36 height 6
click at [44, 181] on input "Destination All Destinations" at bounding box center [70, 180] width 96 height 7
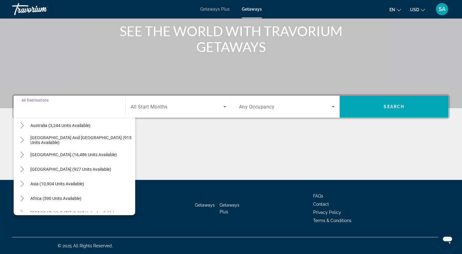
scroll to position [91, 0]
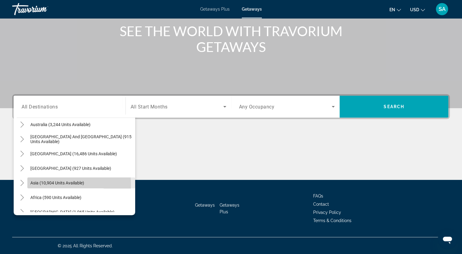
click at [40, 183] on span "Asia (10,904 units available)" at bounding box center [57, 182] width 54 height 5
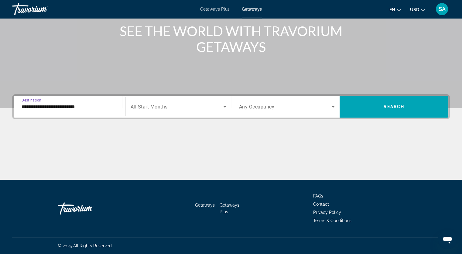
click at [70, 107] on input "**********" at bounding box center [70, 106] width 96 height 7
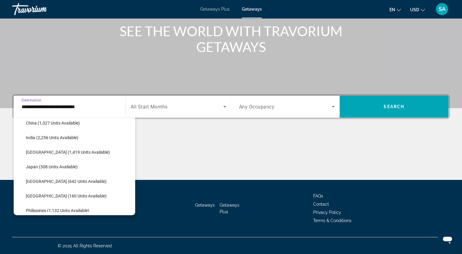
scroll to position [200, 0]
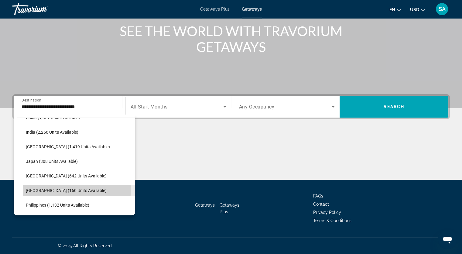
click at [46, 188] on span "[GEOGRAPHIC_DATA] (160 units available)" at bounding box center [66, 190] width 81 height 5
type input "**********"
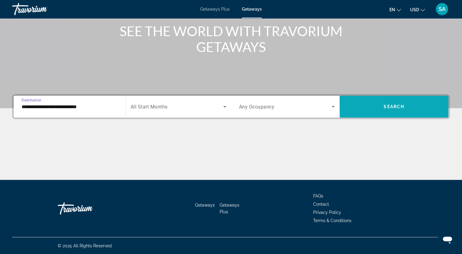
click at [366, 112] on span "Search widget" at bounding box center [394, 106] width 109 height 15
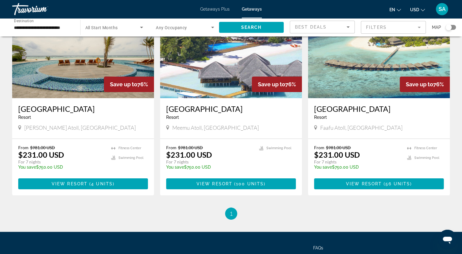
scroll to position [61, 0]
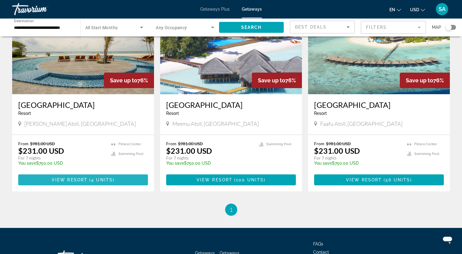
click at [100, 179] on span "4 units" at bounding box center [102, 179] width 22 height 5
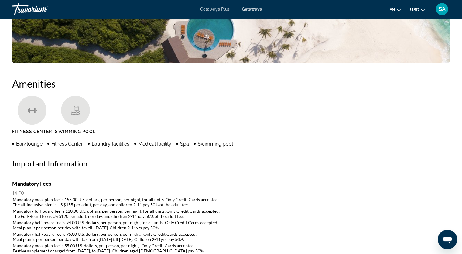
scroll to position [233, 0]
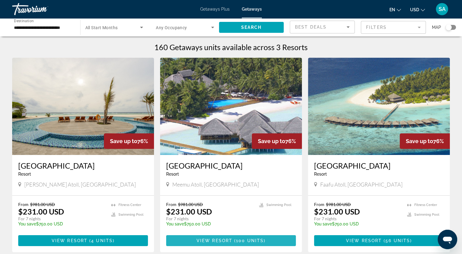
click at [200, 237] on span "Main content" at bounding box center [231, 240] width 130 height 15
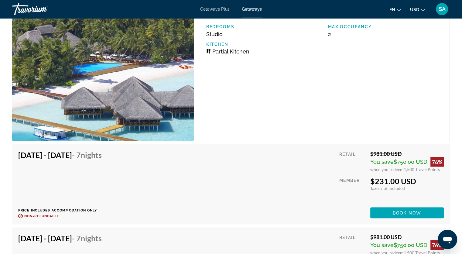
scroll to position [1245, 0]
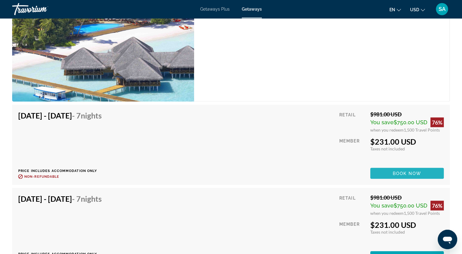
click at [404, 176] on span "Book now" at bounding box center [407, 173] width 29 height 5
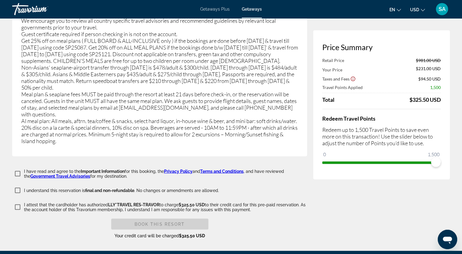
scroll to position [1243, 0]
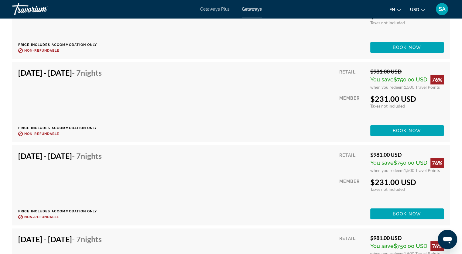
scroll to position [2217, 0]
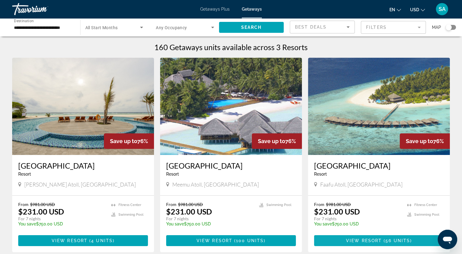
click at [396, 239] on span "56 units" at bounding box center [397, 240] width 25 height 5
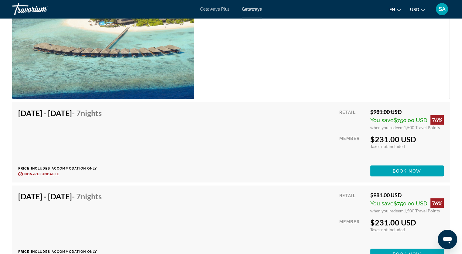
scroll to position [1245, 0]
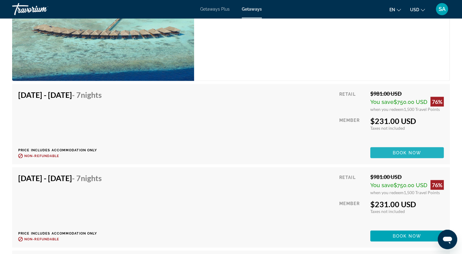
click at [429, 149] on span "Main content" at bounding box center [407, 152] width 74 height 15
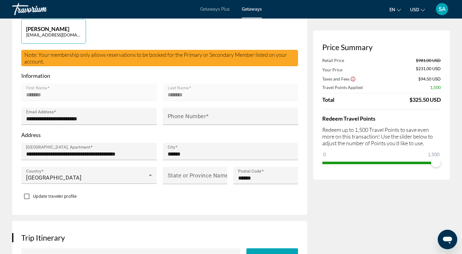
scroll to position [30, 0]
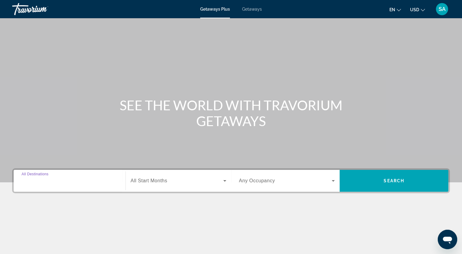
click at [89, 182] on input "Destination All Destinations" at bounding box center [70, 180] width 96 height 7
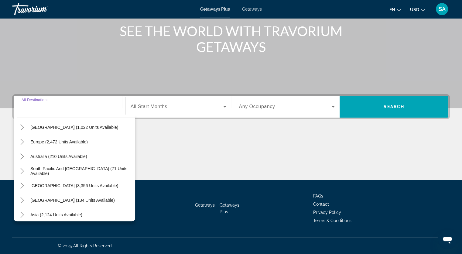
scroll to position [98, 0]
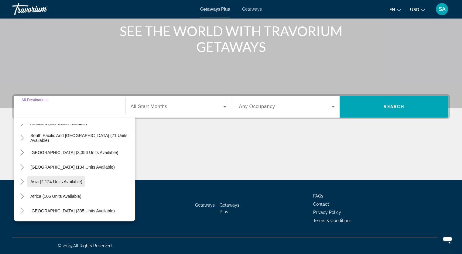
click at [68, 184] on span "Search widget" at bounding box center [56, 181] width 58 height 15
type input "**********"
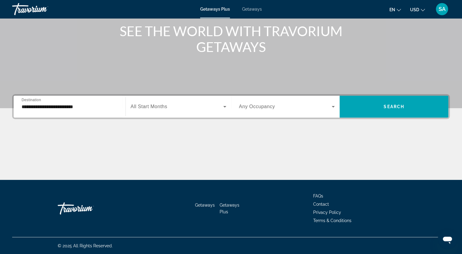
click at [154, 107] on span "All Start Months" at bounding box center [149, 106] width 37 height 5
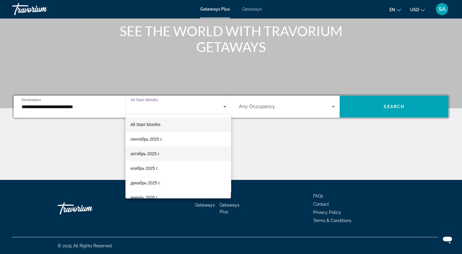
click at [152, 151] on span "октябрь 2025 г." at bounding box center [144, 153] width 29 height 7
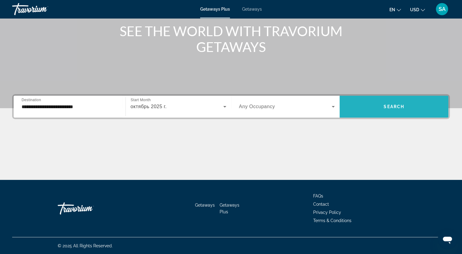
click at [389, 107] on span "Search" at bounding box center [394, 106] width 21 height 5
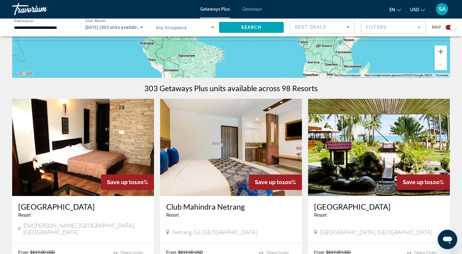
scroll to position [152, 0]
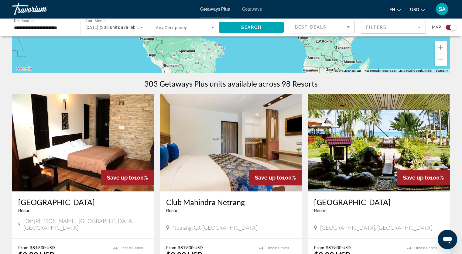
click at [67, 28] on input "**********" at bounding box center [43, 27] width 58 height 7
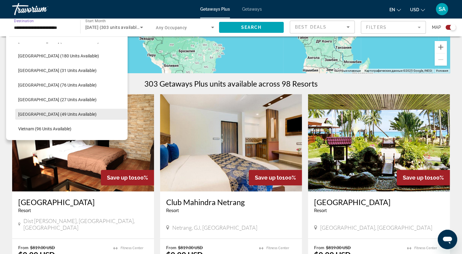
scroll to position [259, 0]
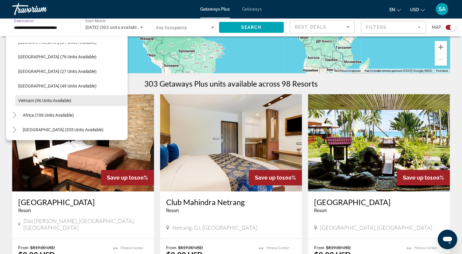
click at [67, 102] on span "Vietnam (96 units available)" at bounding box center [44, 100] width 53 height 5
type input "**********"
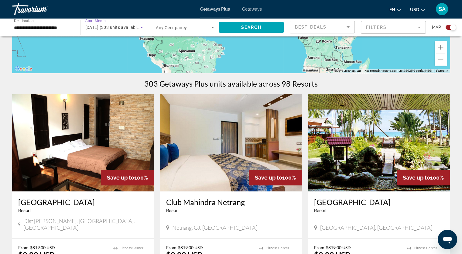
click at [142, 28] on icon "Search widget" at bounding box center [141, 27] width 7 height 7
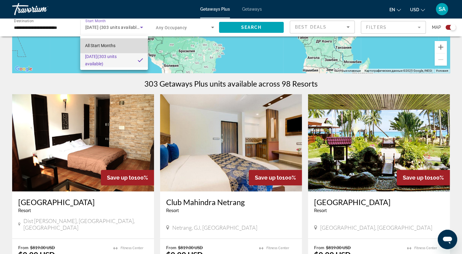
click at [119, 48] on mat-option "All Start Months" at bounding box center [114, 45] width 68 height 15
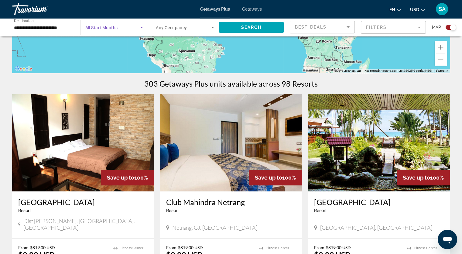
click at [123, 29] on span "Search widget" at bounding box center [112, 27] width 55 height 7
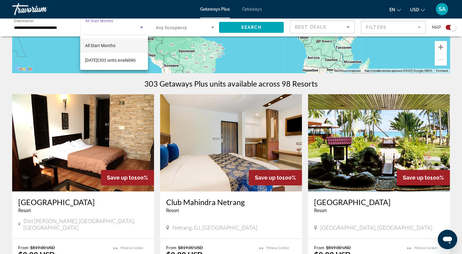
click at [247, 28] on div at bounding box center [231, 127] width 462 height 254
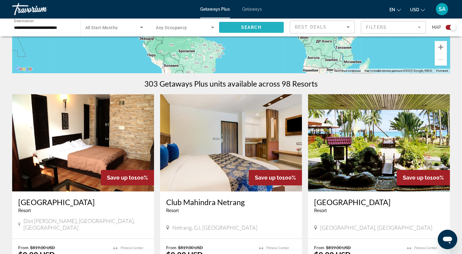
click at [244, 28] on span "Search" at bounding box center [251, 27] width 21 height 5
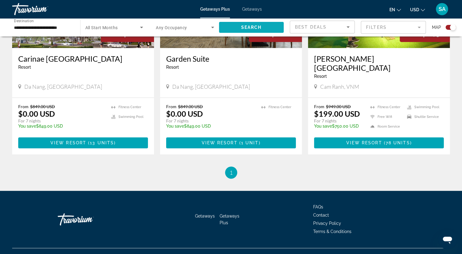
scroll to position [297, 0]
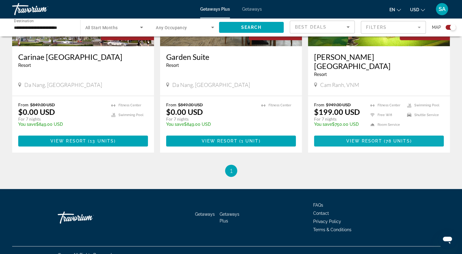
click at [351, 138] on span "View Resort" at bounding box center [364, 140] width 36 height 5
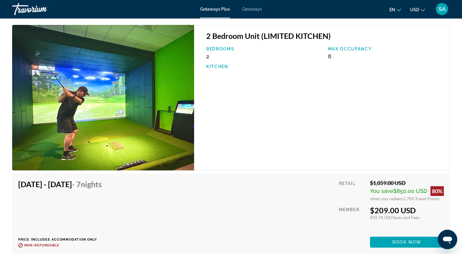
scroll to position [1957, 0]
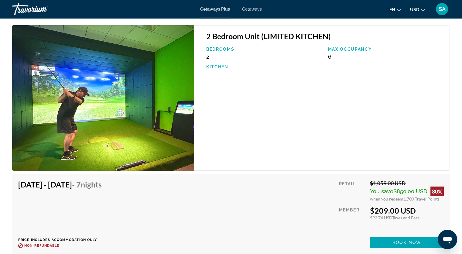
click at [248, 8] on span "Getaways" at bounding box center [252, 9] width 20 height 5
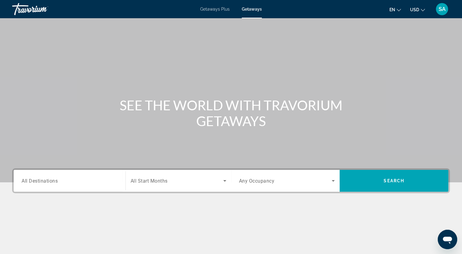
click at [56, 180] on span "All Destinations" at bounding box center [40, 181] width 36 height 6
click at [56, 180] on input "Destination All Destinations" at bounding box center [70, 180] width 96 height 7
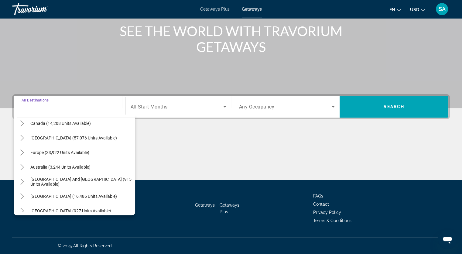
scroll to position [98, 0]
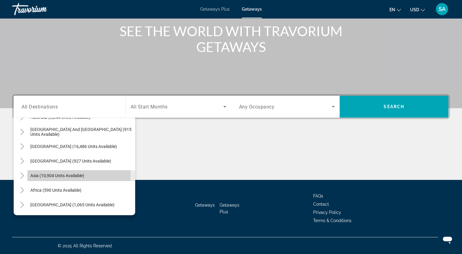
click at [53, 175] on span "Asia (10,904 units available)" at bounding box center [57, 175] width 54 height 5
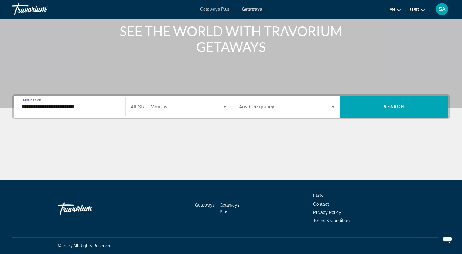
click at [80, 106] on input "**********" at bounding box center [70, 106] width 96 height 7
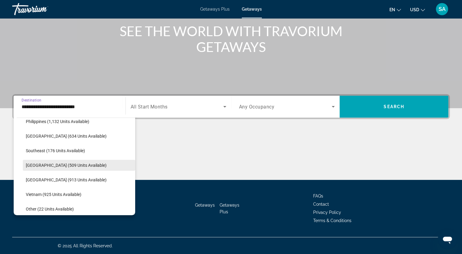
scroll to position [317, 0]
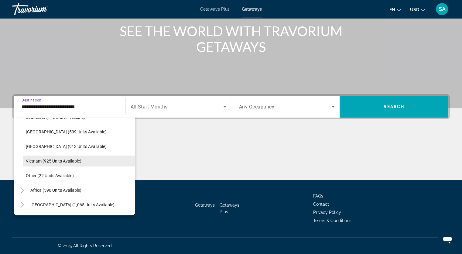
click at [52, 159] on span "Vietnam (925 units available)" at bounding box center [54, 161] width 56 height 5
type input "**********"
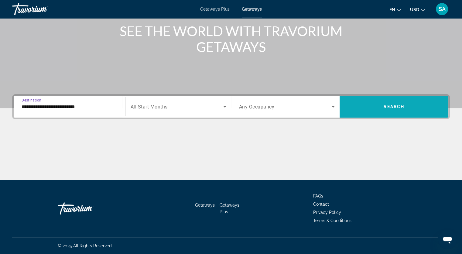
click at [404, 104] on span "Search" at bounding box center [394, 106] width 21 height 5
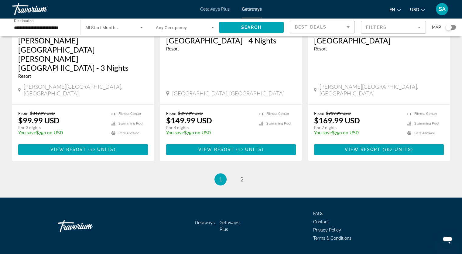
scroll to position [765, 0]
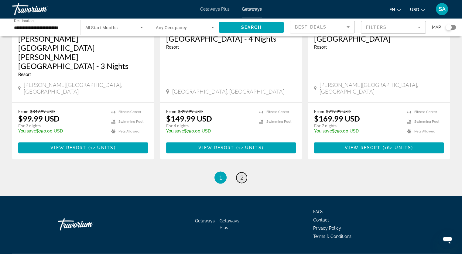
click at [241, 174] on span "2" at bounding box center [241, 177] width 3 height 7
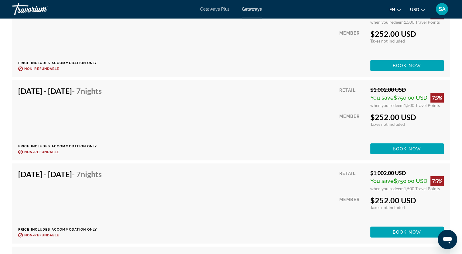
scroll to position [1427, 0]
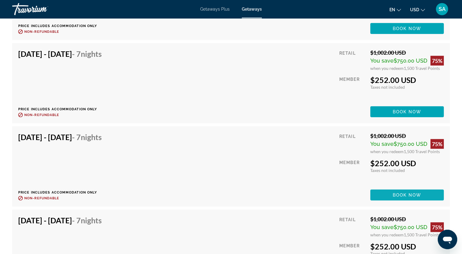
click at [395, 193] on span "Book now" at bounding box center [407, 195] width 29 height 5
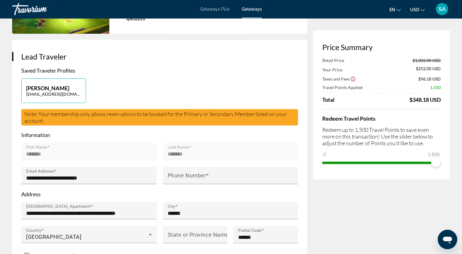
scroll to position [73, 0]
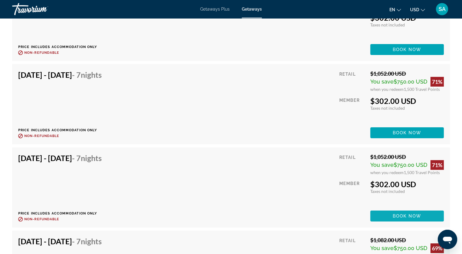
scroll to position [2248, 0]
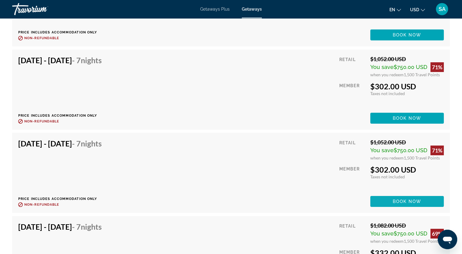
click at [395, 199] on span "Book now" at bounding box center [407, 201] width 29 height 5
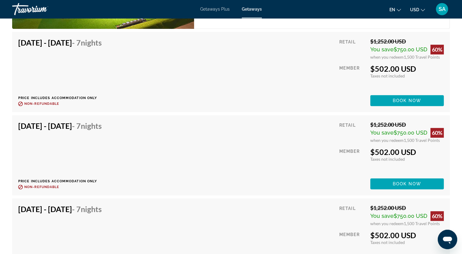
scroll to position [2609, 0]
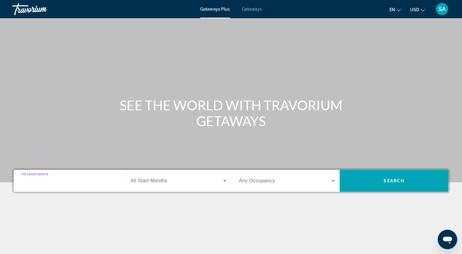
click at [56, 177] on input "Destination All Destinations" at bounding box center [70, 180] width 96 height 7
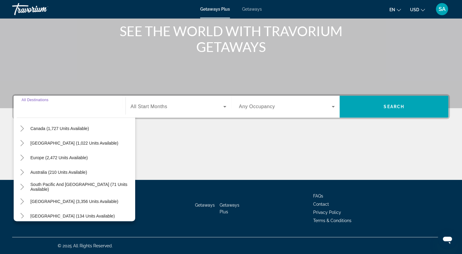
scroll to position [98, 0]
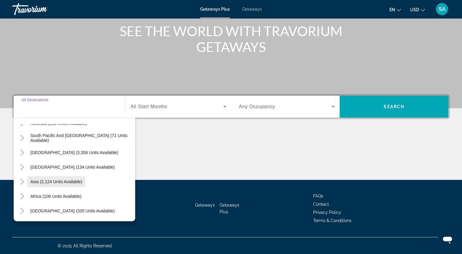
click at [53, 181] on span "Asia (2,124 units available)" at bounding box center [56, 181] width 52 height 5
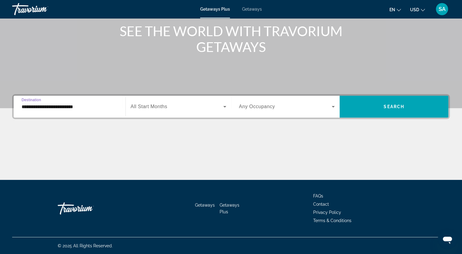
click at [72, 108] on input "**********" at bounding box center [70, 106] width 96 height 7
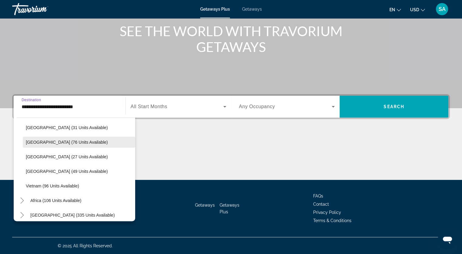
scroll to position [259, 0]
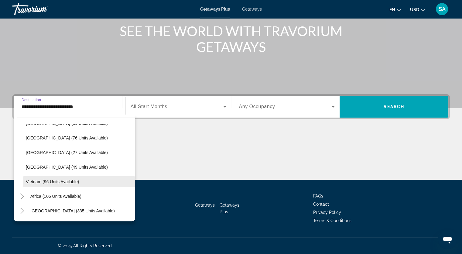
click at [61, 178] on span "Search widget" at bounding box center [79, 181] width 112 height 15
type input "**********"
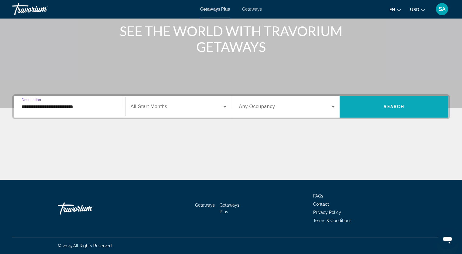
click at [375, 108] on span "Search widget" at bounding box center [394, 106] width 109 height 15
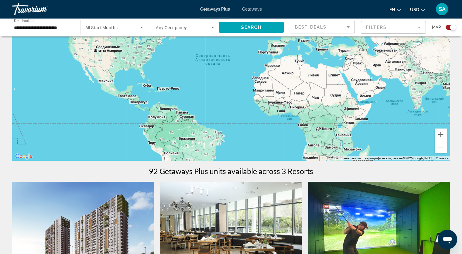
scroll to position [213, 0]
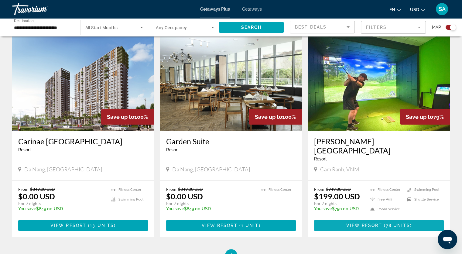
click at [350, 223] on span "View Resort" at bounding box center [364, 225] width 36 height 5
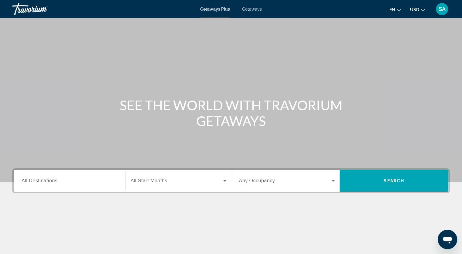
click at [40, 180] on span "All Destinations" at bounding box center [40, 180] width 36 height 5
click at [40, 180] on input "Destination All Destinations" at bounding box center [70, 180] width 96 height 7
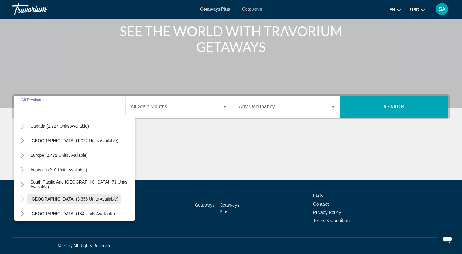
scroll to position [98, 0]
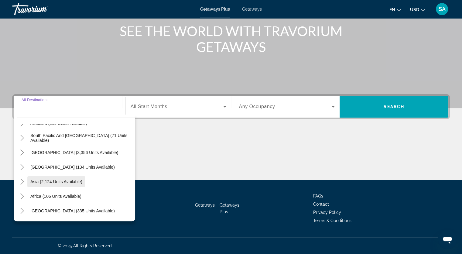
click at [47, 182] on span "Asia (2,124 units available)" at bounding box center [56, 181] width 52 height 5
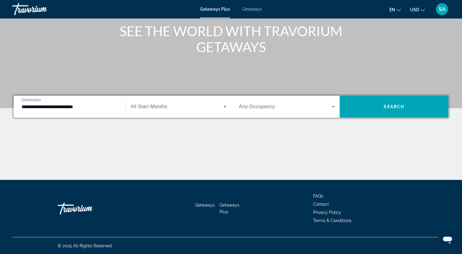
click at [31, 109] on input "**********" at bounding box center [70, 106] width 96 height 7
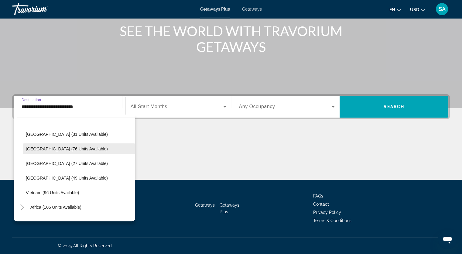
scroll to position [259, 0]
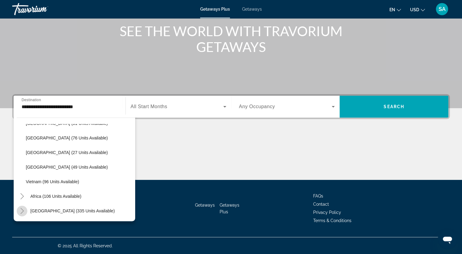
click at [21, 207] on mat-icon "Toggle Middle East (335 units available)" at bounding box center [22, 211] width 11 height 11
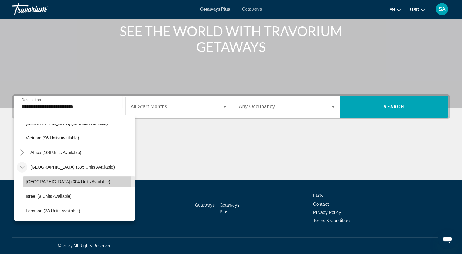
click at [67, 180] on span "[GEOGRAPHIC_DATA] (304 units available)" at bounding box center [68, 181] width 84 height 5
type input "**********"
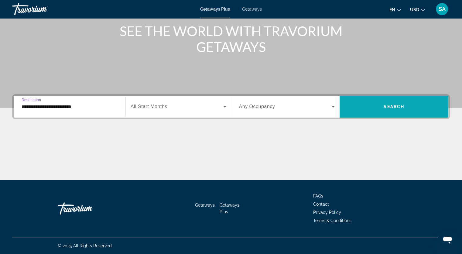
click at [364, 108] on span "Search widget" at bounding box center [394, 106] width 109 height 15
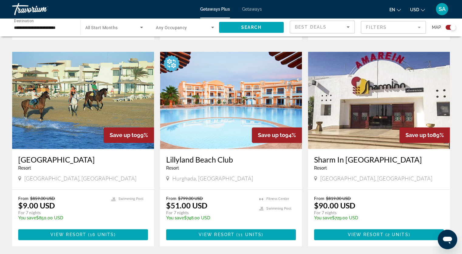
scroll to position [917, 0]
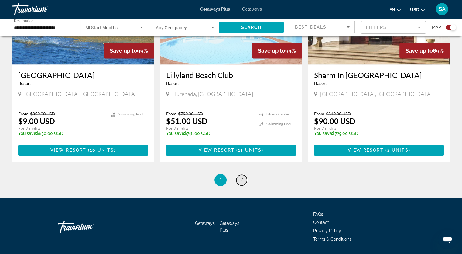
click at [243, 175] on link "page 2" at bounding box center [241, 180] width 11 height 11
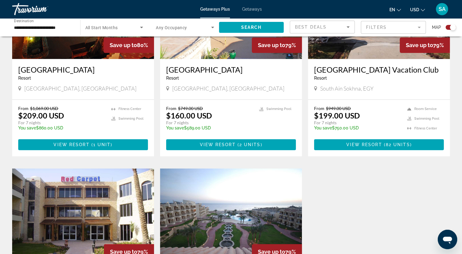
scroll to position [856, 0]
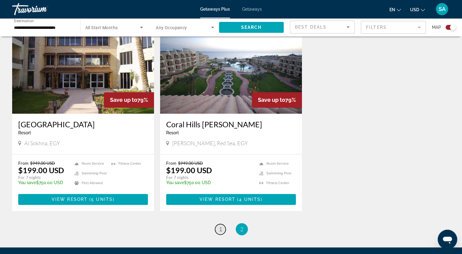
click at [219, 226] on span "1" at bounding box center [220, 229] width 3 height 7
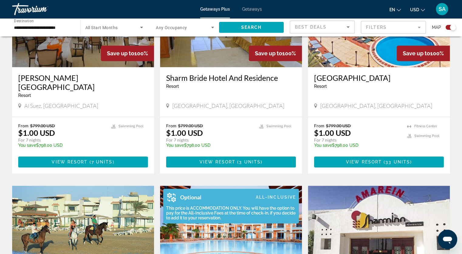
scroll to position [699, 0]
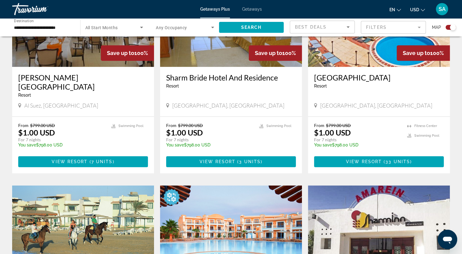
click at [211, 210] on img "Main content" at bounding box center [231, 233] width 142 height 97
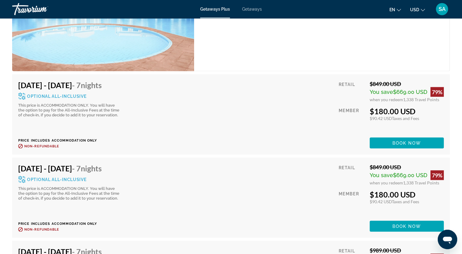
scroll to position [1215, 0]
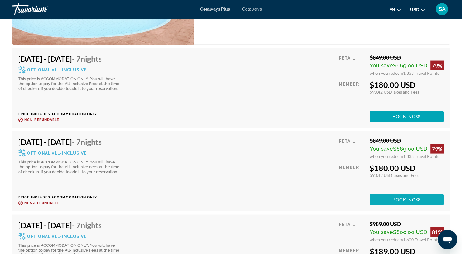
click at [401, 197] on span "Book now" at bounding box center [406, 199] width 29 height 5
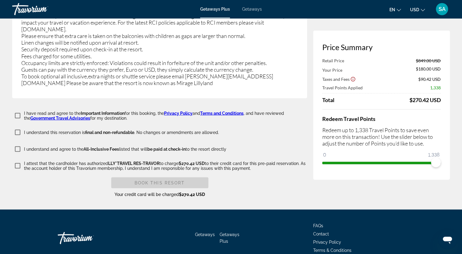
scroll to position [1124, 0]
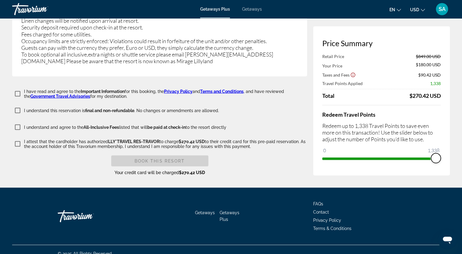
drag, startPoint x: 434, startPoint y: 153, endPoint x: 446, endPoint y: 154, distance: 12.2
click at [446, 154] on div "Price Summary Retail Price $849.00 USD Your Price $180.00 USD Taxes and Fees $9…" at bounding box center [381, 100] width 137 height 149
drag, startPoint x: 436, startPoint y: 152, endPoint x: 446, endPoint y: 153, distance: 10.1
click at [446, 153] on div "Price Summary Retail Price $849.00 USD Your Price $180.00 USD Taxes and Fees $9…" at bounding box center [381, 100] width 137 height 149
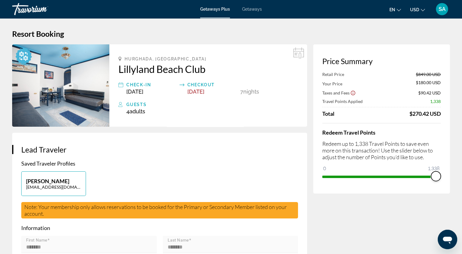
scroll to position [0, 0]
